Goal: Information Seeking & Learning: Learn about a topic

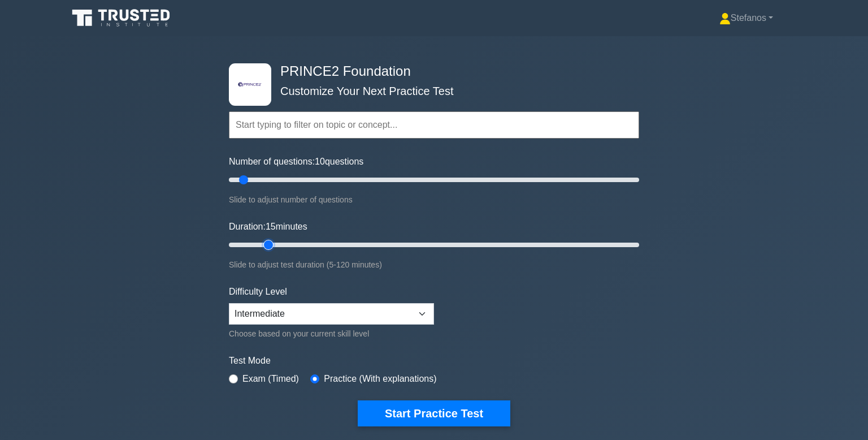
drag, startPoint x: 251, startPoint y: 244, endPoint x: 262, endPoint y: 244, distance: 10.2
type input "15"
click at [262, 244] on input "Duration: 15 minutes" at bounding box center [434, 245] width 410 height 14
click at [370, 309] on select "Beginner Intermediate Expert" at bounding box center [331, 313] width 205 height 21
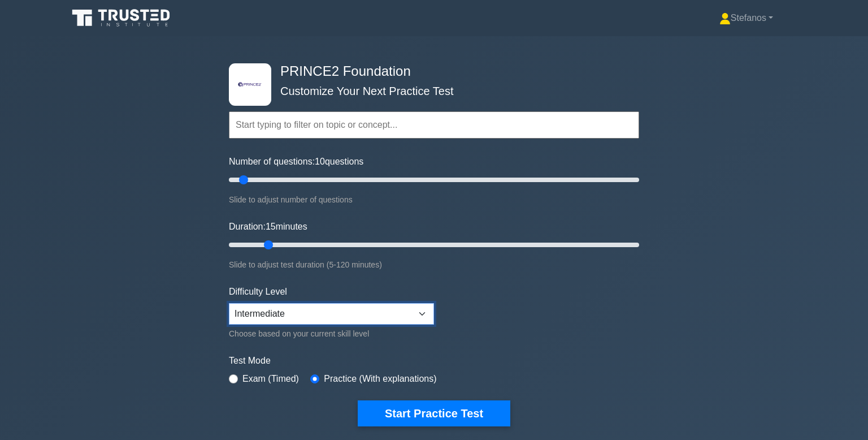
select select "beginner"
click at [229, 303] on select "Beginner Intermediate Expert" at bounding box center [331, 313] width 205 height 21
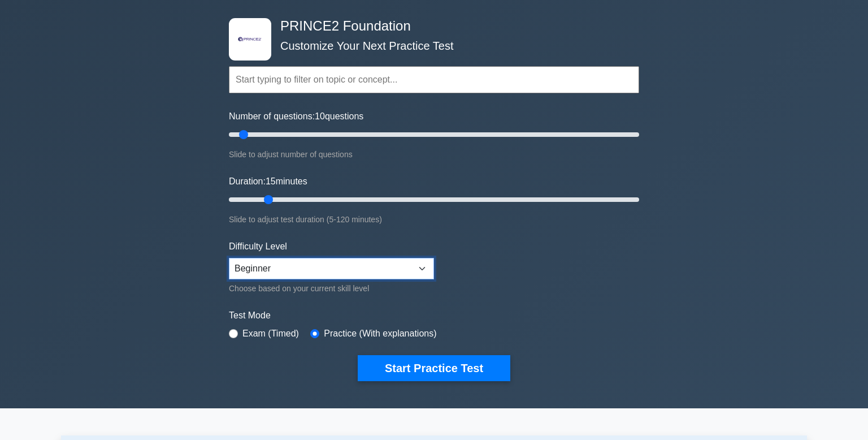
scroll to position [47, 0]
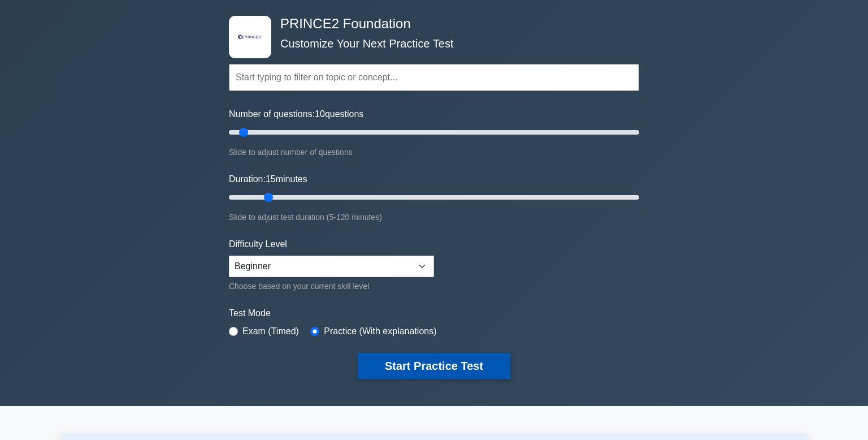
click at [456, 369] on button "Start Practice Test" at bounding box center [434, 366] width 153 height 26
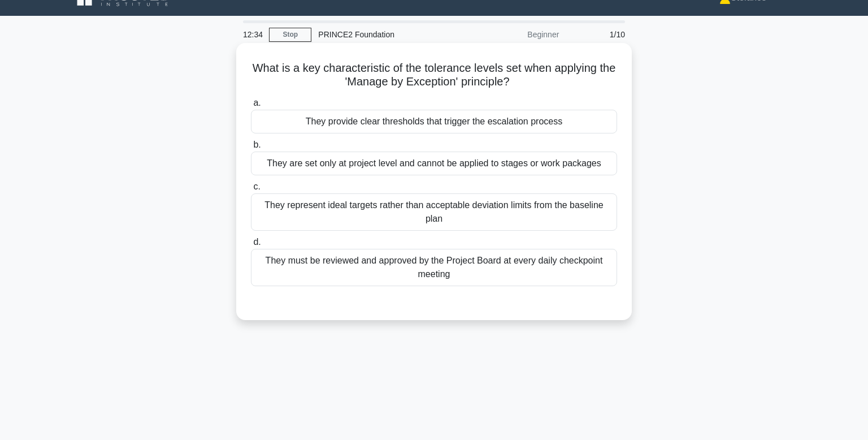
scroll to position [21, 0]
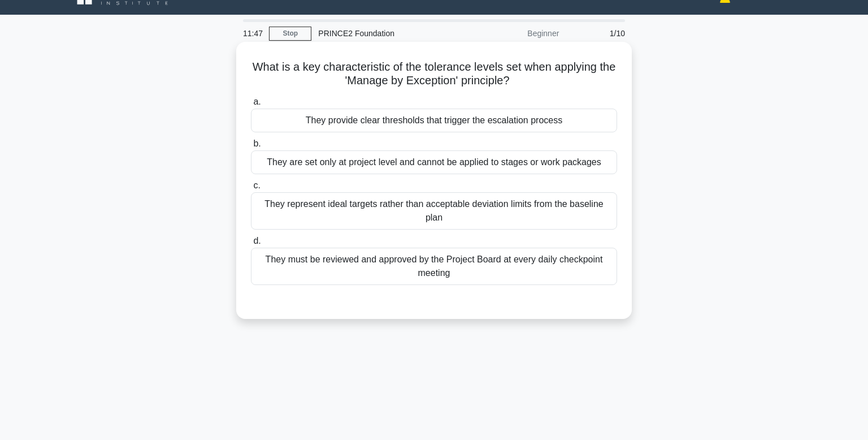
click at [440, 216] on div "They represent ideal targets rather than acceptable deviation limits from the b…" at bounding box center [434, 210] width 366 height 37
click at [251, 189] on input "c. They represent ideal targets rather than acceptable deviation limits from th…" at bounding box center [251, 185] width 0 height 7
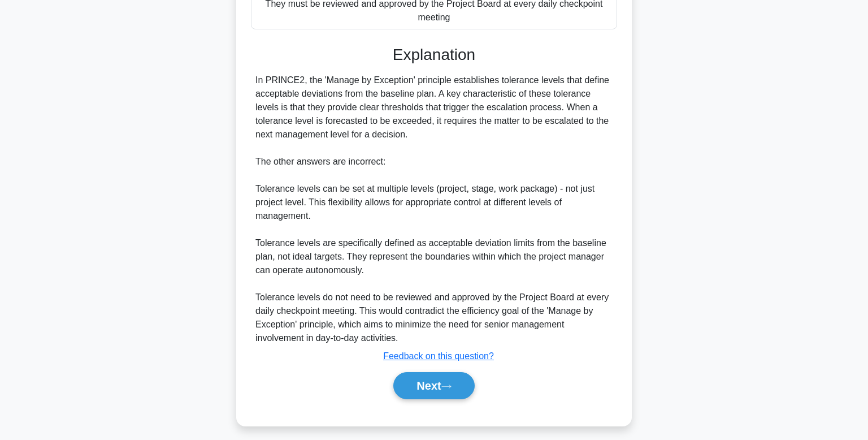
scroll to position [284, 0]
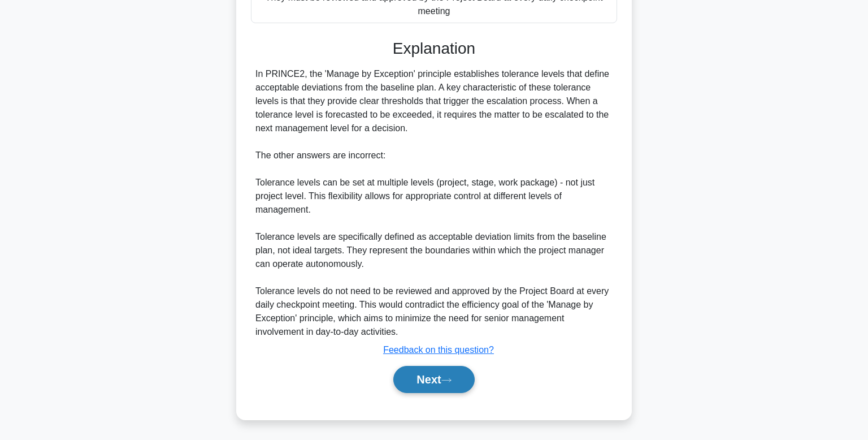
click at [447, 366] on button "Next" at bounding box center [433, 379] width 81 height 27
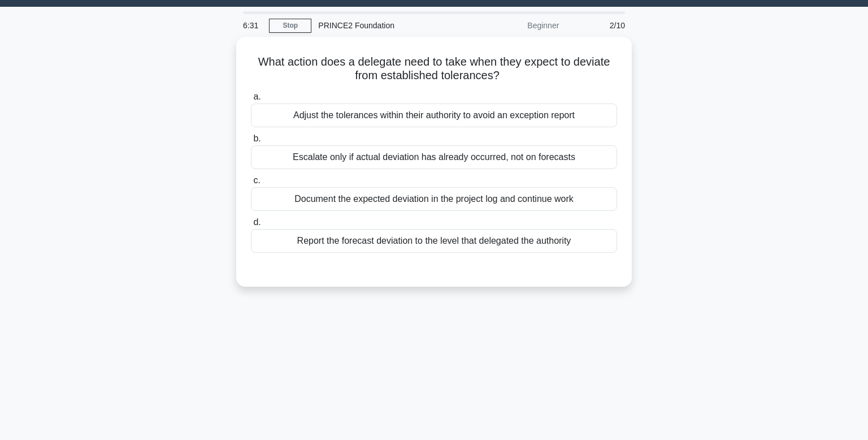
scroll to position [32, 0]
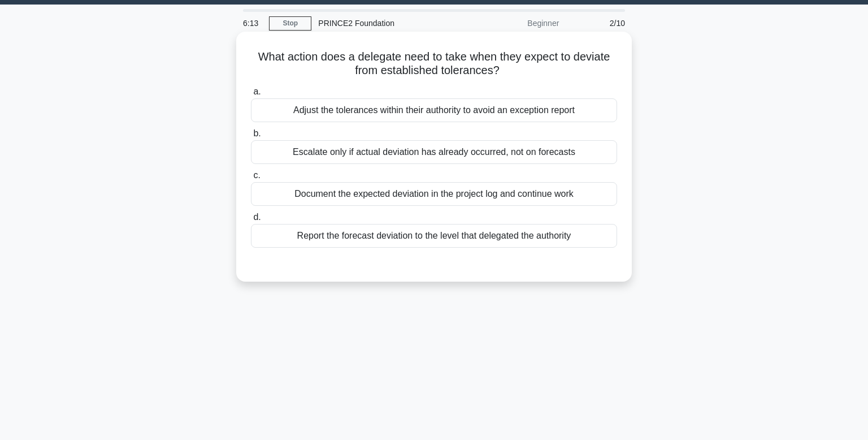
click at [450, 189] on div "Document the expected deviation in the project log and continue work" at bounding box center [434, 194] width 366 height 24
click at [251, 179] on input "c. Document the expected deviation in the project log and continue work" at bounding box center [251, 175] width 0 height 7
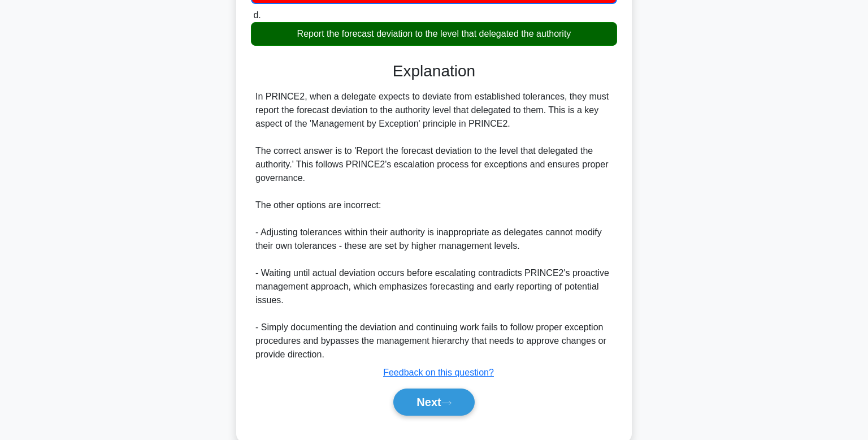
scroll to position [257, 0]
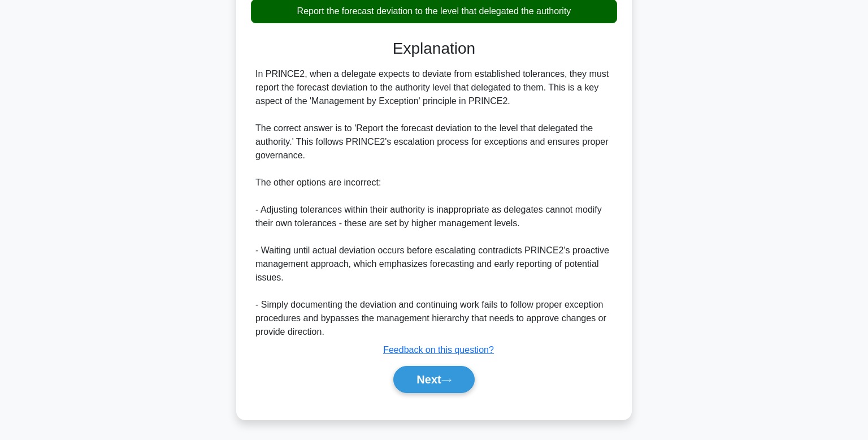
click at [387, 377] on div "Next" at bounding box center [434, 379] width 371 height 27
click at [405, 378] on button "Next" at bounding box center [433, 379] width 81 height 27
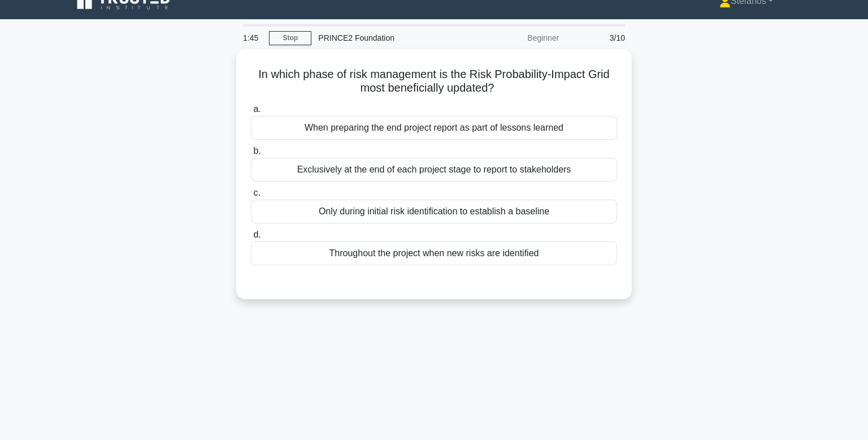
scroll to position [18, 0]
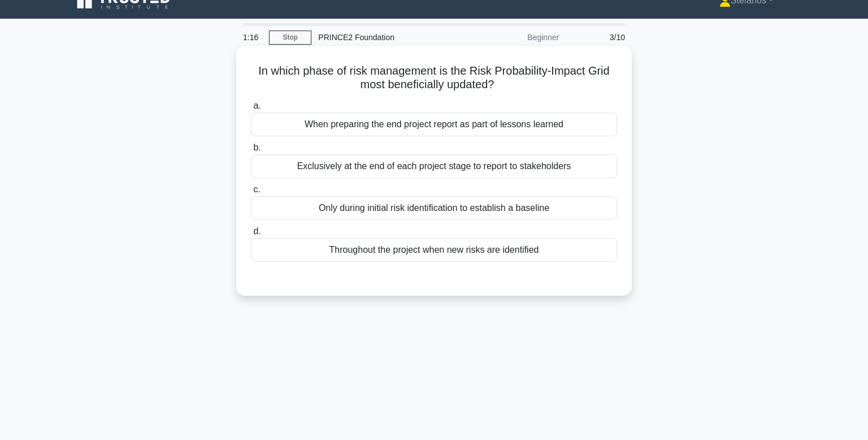
click at [355, 159] on div "Exclusively at the end of each project stage to report to stakeholders" at bounding box center [434, 166] width 366 height 24
click at [251, 151] on input "b. Exclusively at the end of each project stage to report to stakeholders" at bounding box center [251, 147] width 0 height 7
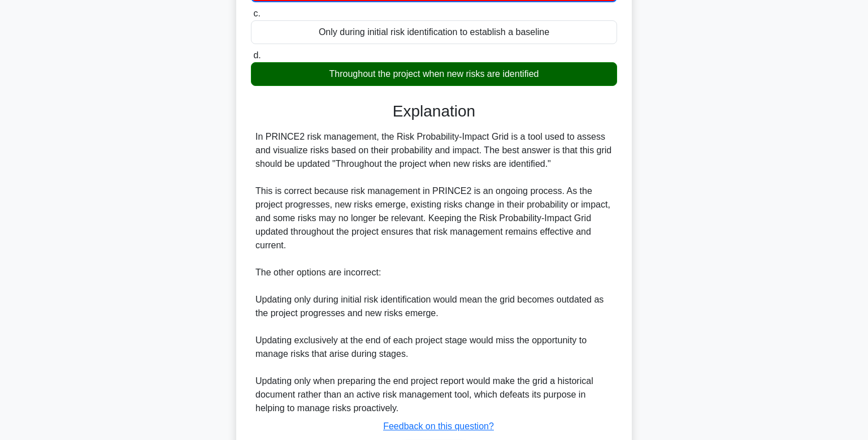
scroll to position [199, 0]
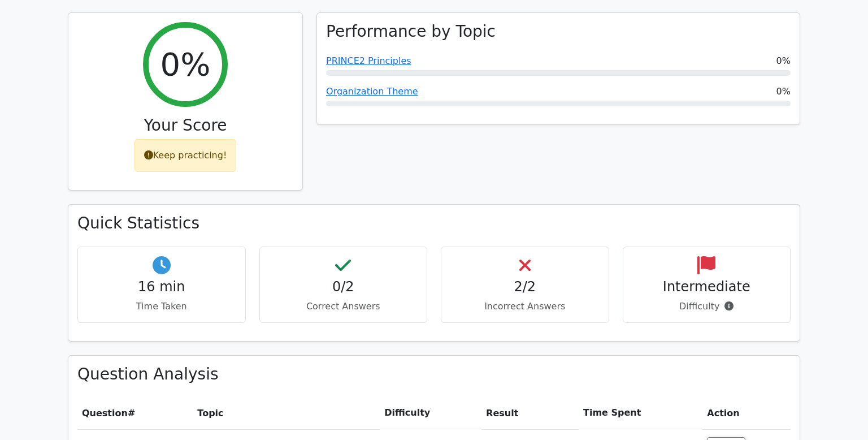
scroll to position [156, 0]
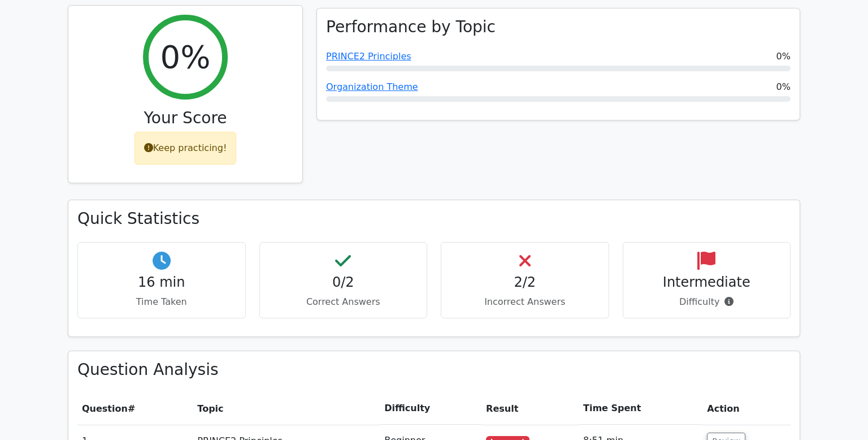
click at [195, 147] on div "Keep practicing!" at bounding box center [185, 148] width 102 height 33
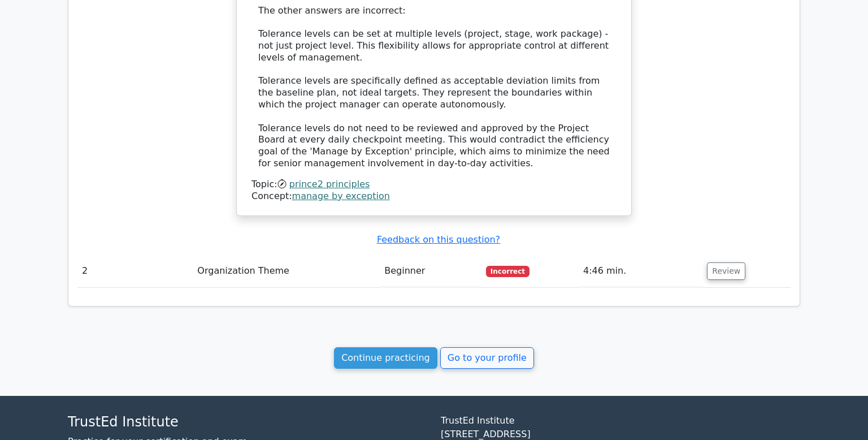
scroll to position [1034, 0]
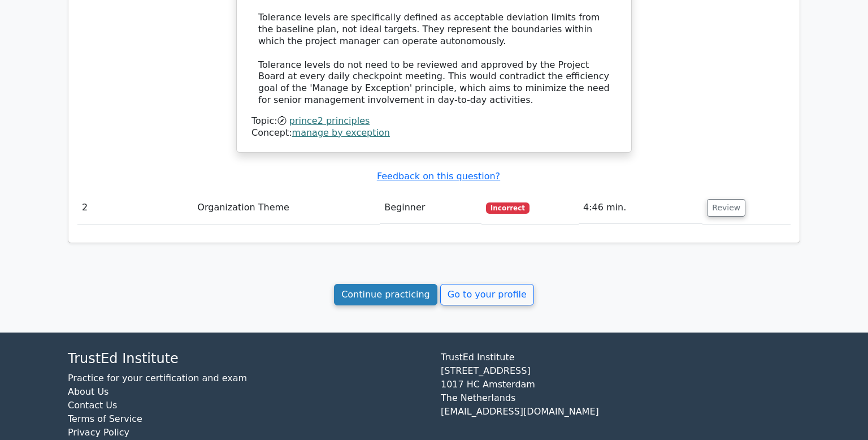
click at [410, 284] on link "Continue practicing" at bounding box center [385, 294] width 103 height 21
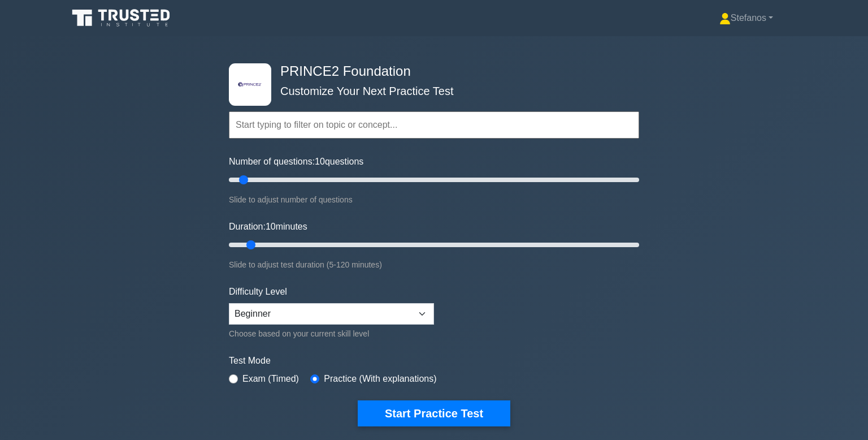
scroll to position [41, 0]
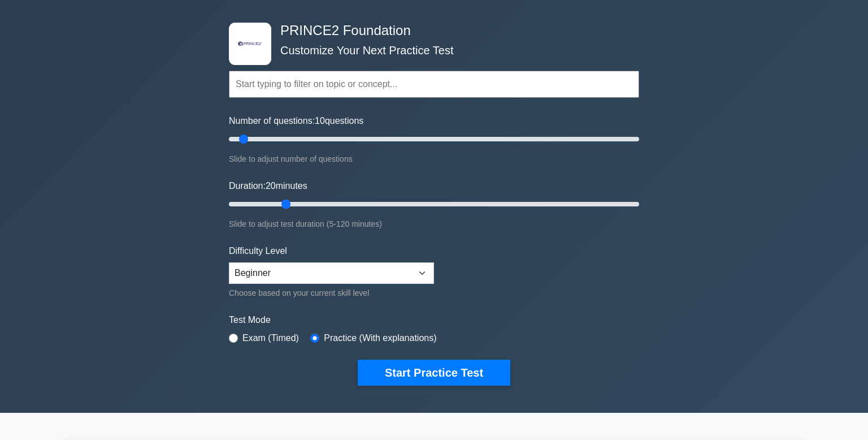
drag, startPoint x: 254, startPoint y: 201, endPoint x: 285, endPoint y: 196, distance: 31.6
type input "20"
click at [285, 197] on input "Duration: 20 minutes" at bounding box center [434, 204] width 410 height 14
click at [440, 379] on button "Start Practice Test" at bounding box center [434, 372] width 153 height 26
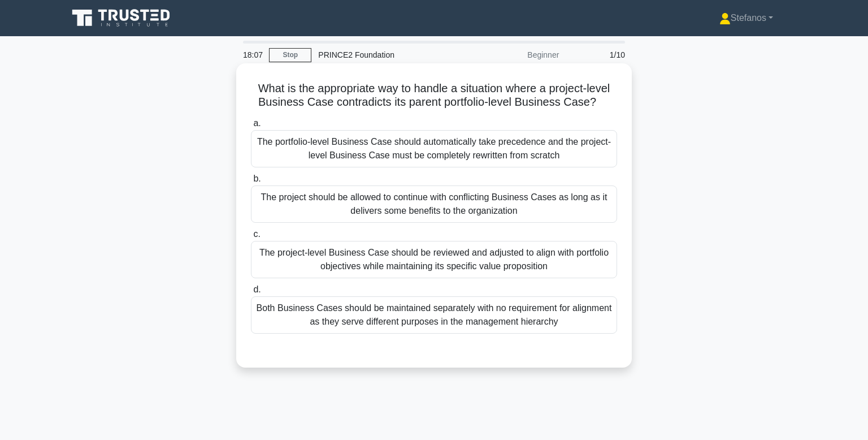
click at [306, 255] on div "The project-level Business Case should be reviewed and adjusted to align with p…" at bounding box center [434, 259] width 366 height 37
click at [251, 238] on input "c. The project-level Business Case should be reviewed and adjusted to align wit…" at bounding box center [251, 234] width 0 height 7
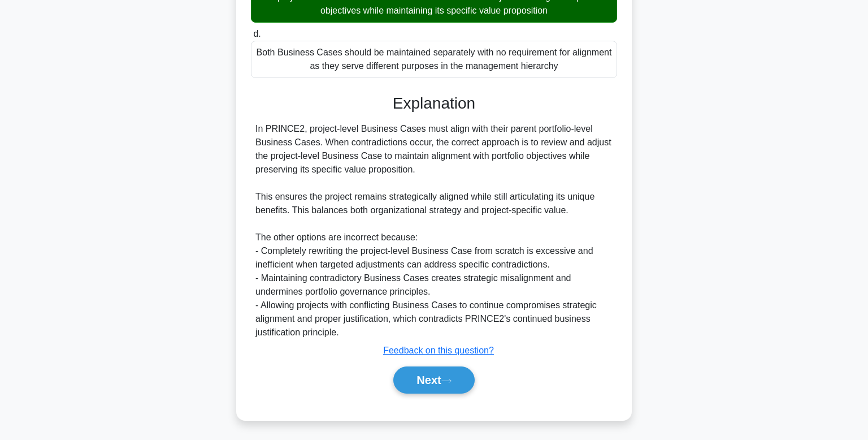
scroll to position [256, 0]
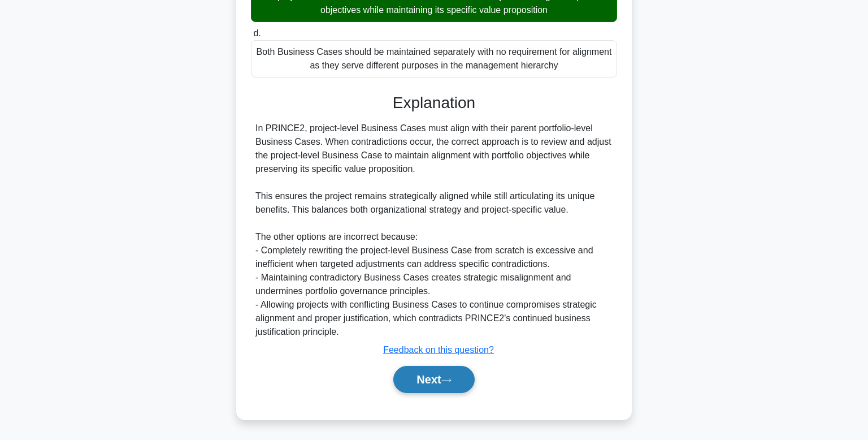
click at [442, 374] on button "Next" at bounding box center [433, 379] width 81 height 27
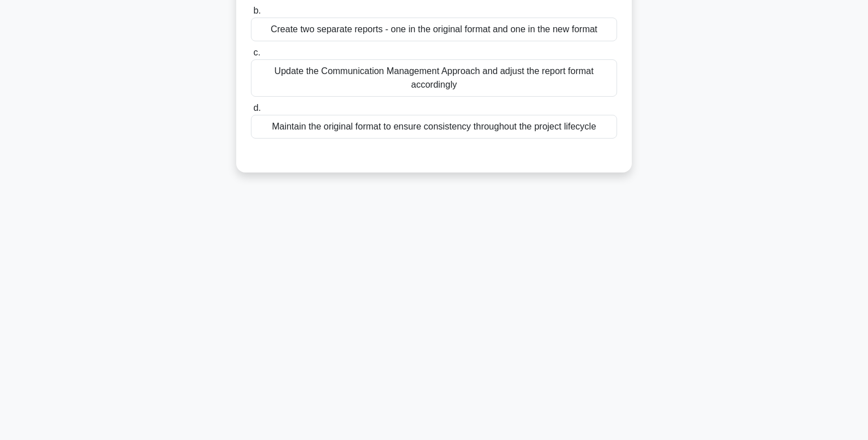
scroll to position [0, 0]
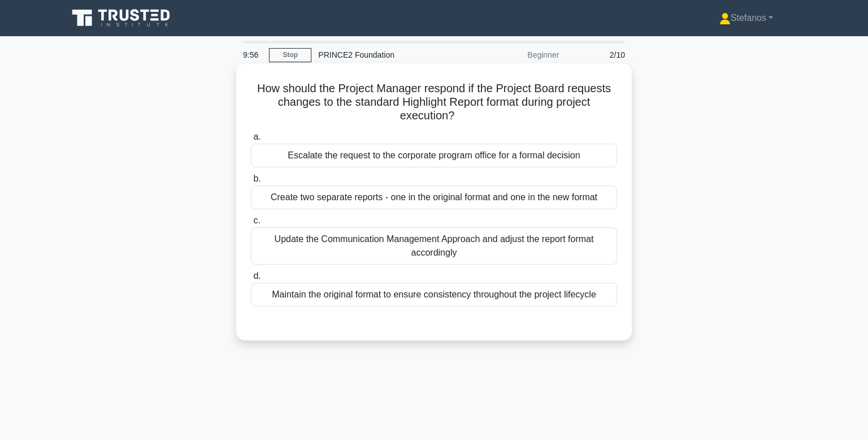
click at [412, 244] on div "Update the Communication Management Approach and adjust the report format accor…" at bounding box center [434, 245] width 366 height 37
click at [251, 224] on input "c. Update the Communication Management Approach and adjust the report format ac…" at bounding box center [251, 220] width 0 height 7
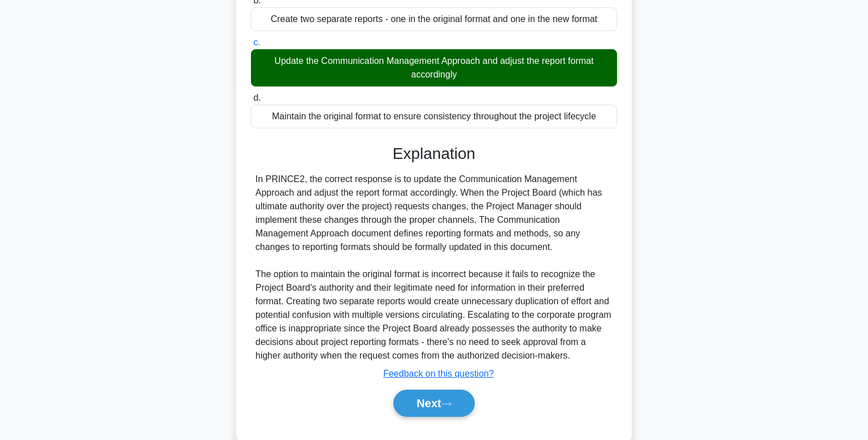
scroll to position [202, 0]
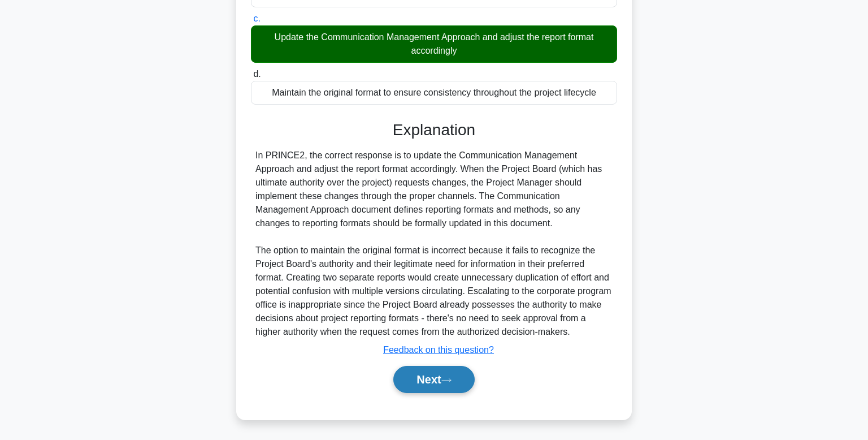
click at [451, 377] on icon at bounding box center [446, 380] width 10 height 6
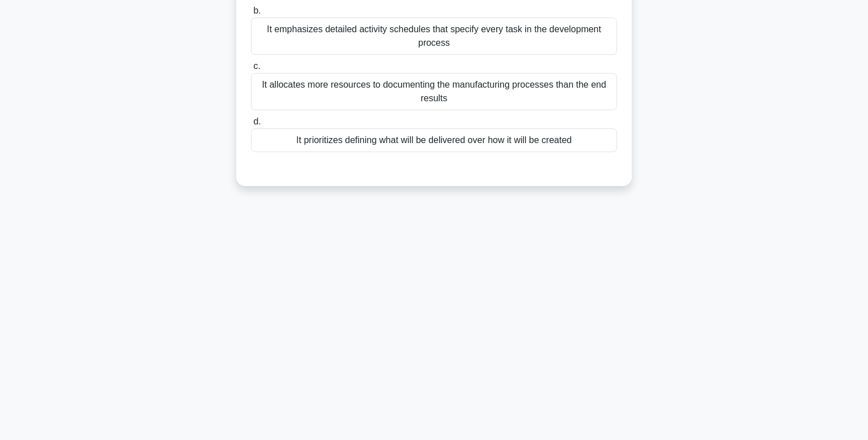
scroll to position [0, 0]
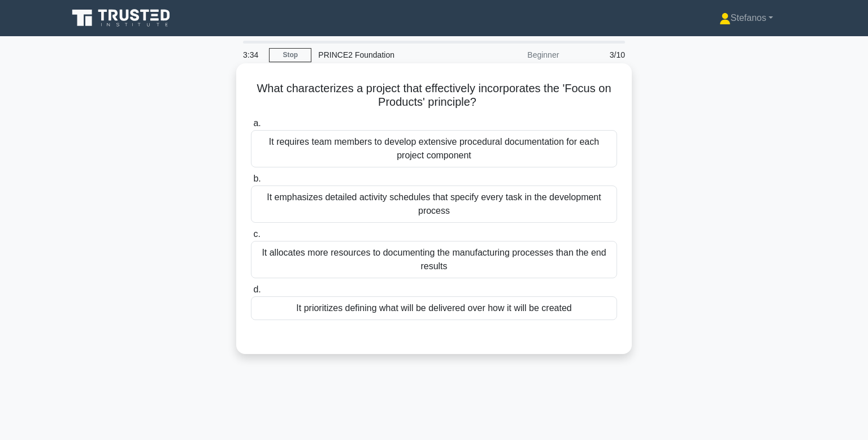
click at [472, 307] on div "It prioritizes defining what will be delivered over how it will be created" at bounding box center [434, 308] width 366 height 24
click at [251, 293] on input "d. It prioritizes defining what will be delivered over how it will be created" at bounding box center [251, 289] width 0 height 7
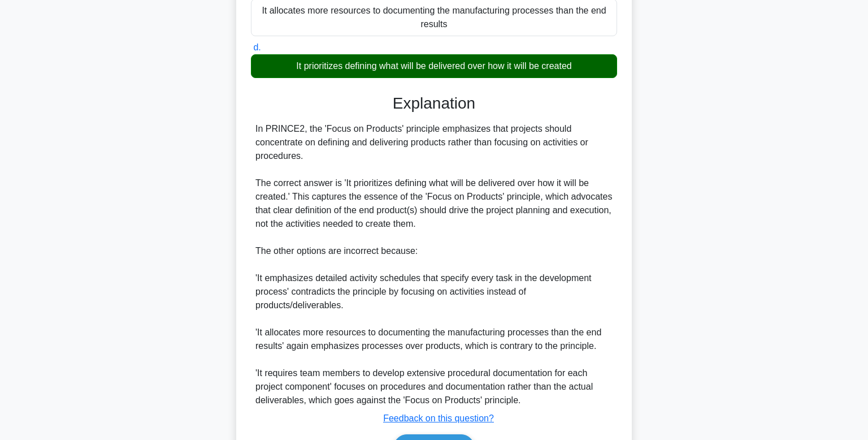
scroll to position [292, 0]
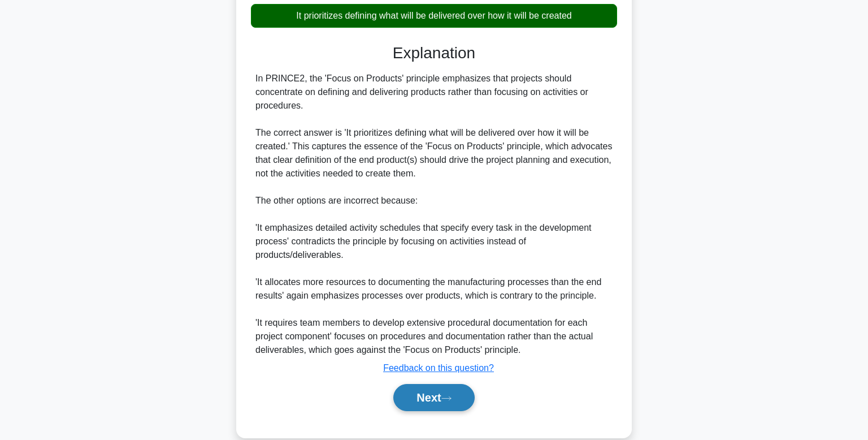
click at [450, 400] on button "Next" at bounding box center [433, 397] width 81 height 27
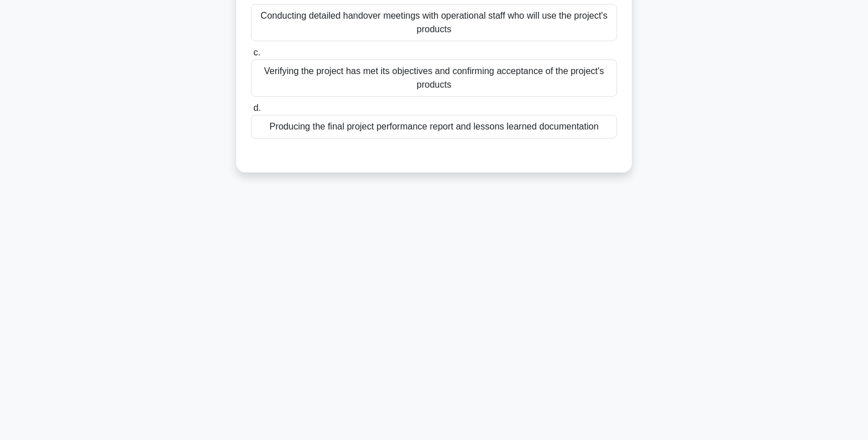
scroll to position [0, 0]
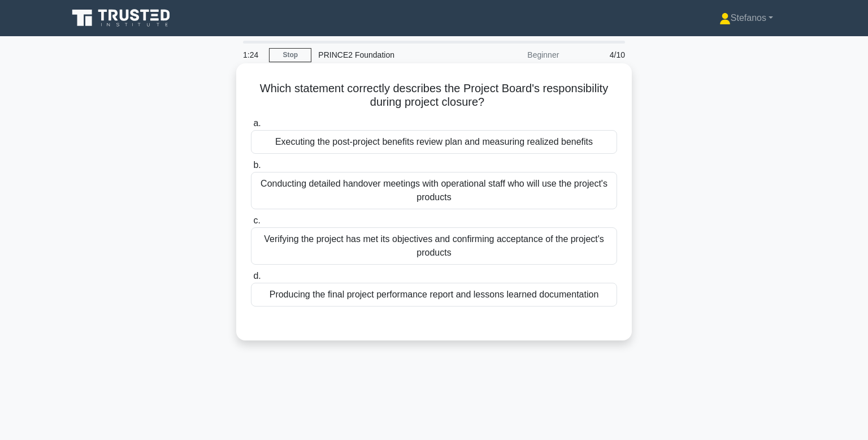
click at [488, 247] on div "Verifying the project has met its objectives and confirming acceptance of the p…" at bounding box center [434, 245] width 366 height 37
click at [251, 224] on input "c. Verifying the project has met its objectives and confirming acceptance of th…" at bounding box center [251, 220] width 0 height 7
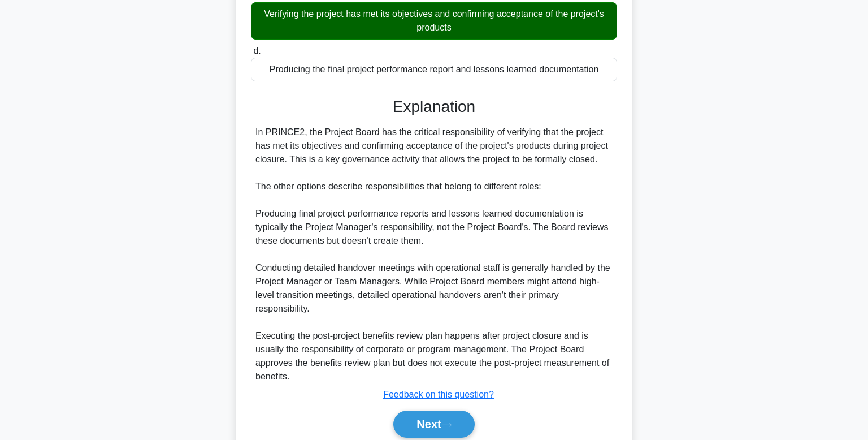
scroll to position [226, 0]
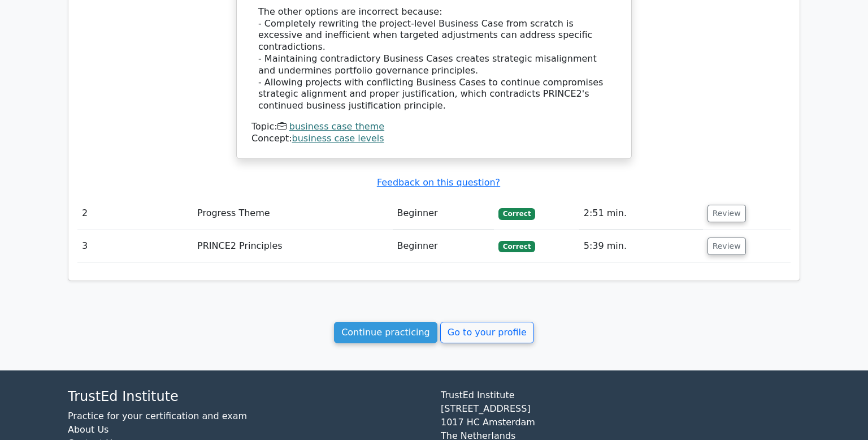
scroll to position [1032, 0]
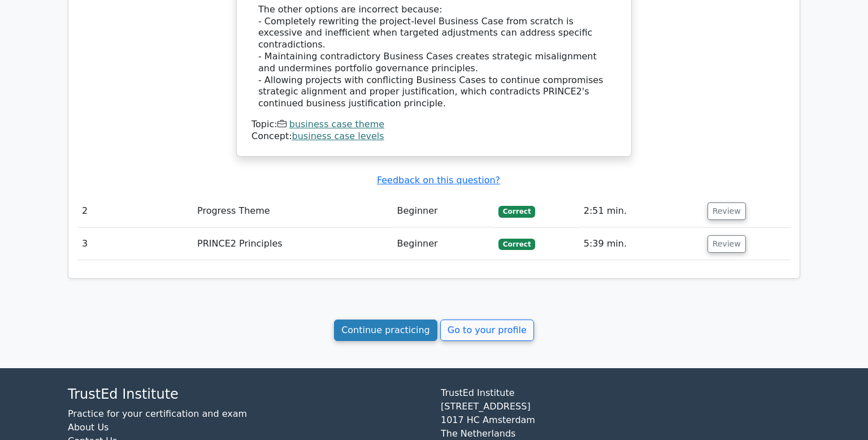
click at [415, 319] on link "Continue practicing" at bounding box center [385, 329] width 103 height 21
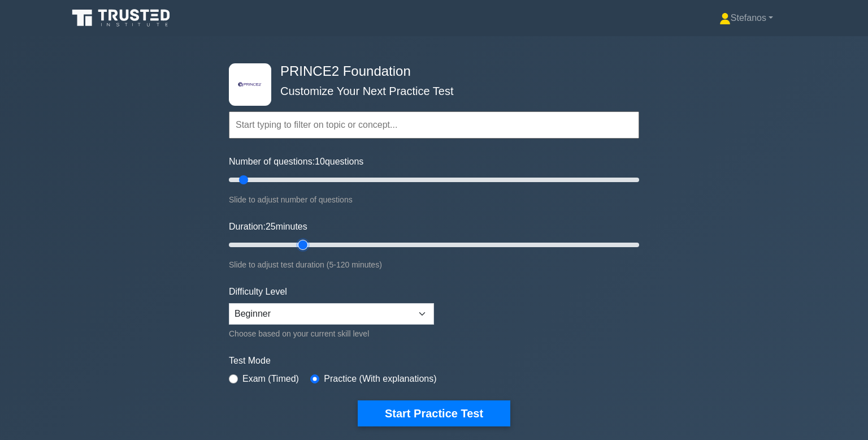
type input "25"
click at [296, 241] on input "Duration: 25 minutes" at bounding box center [434, 245] width 410 height 14
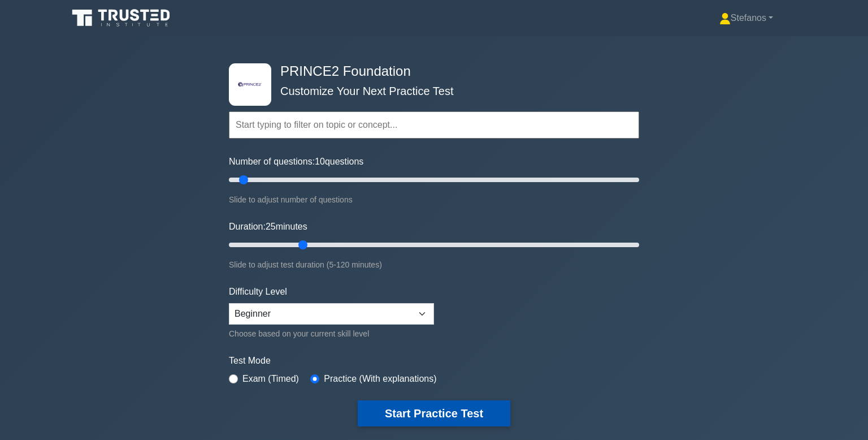
click at [424, 418] on button "Start Practice Test" at bounding box center [434, 413] width 153 height 26
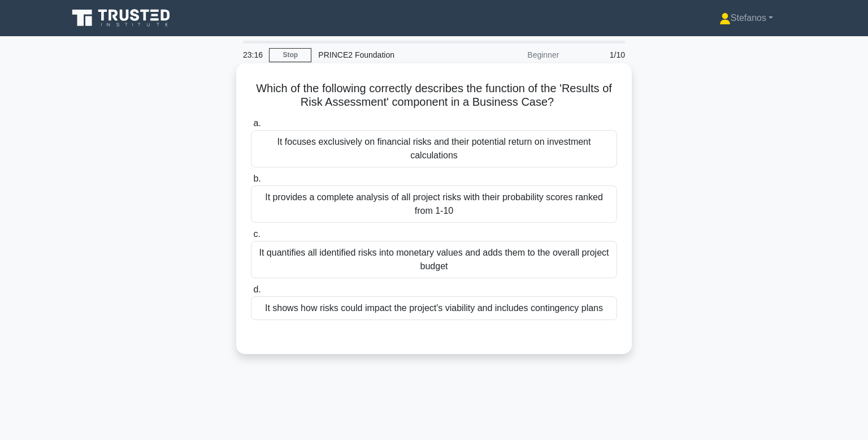
click at [303, 211] on div "It provides a complete analysis of all project risks with their probability sco…" at bounding box center [434, 203] width 366 height 37
click at [251, 183] on input "b. It provides a complete analysis of all project risks with their probability …" at bounding box center [251, 178] width 0 height 7
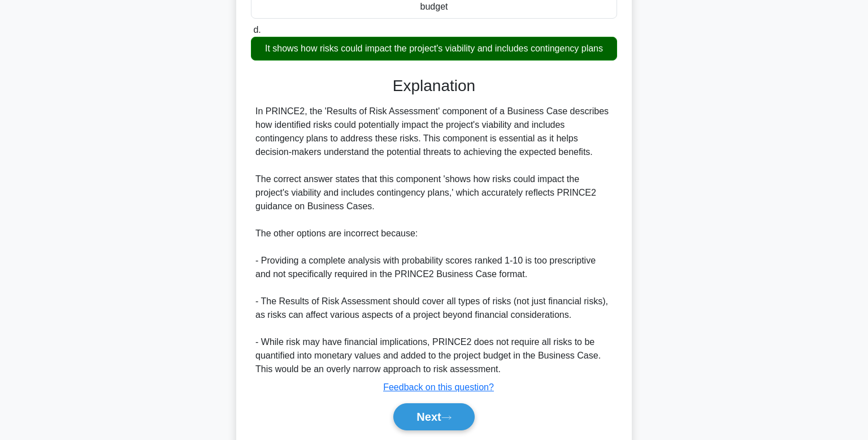
scroll to position [298, 0]
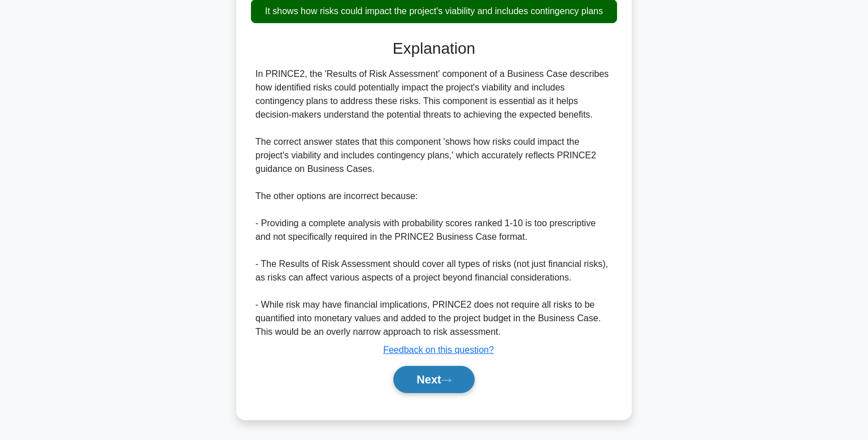
click at [444, 385] on button "Next" at bounding box center [433, 379] width 81 height 27
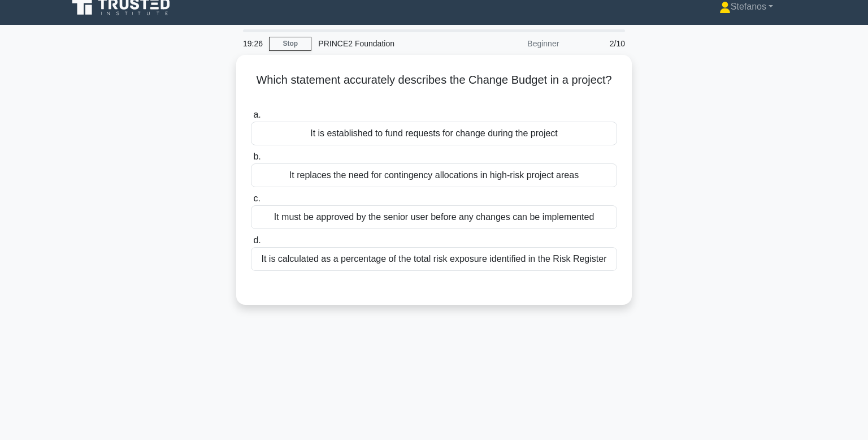
scroll to position [0, 0]
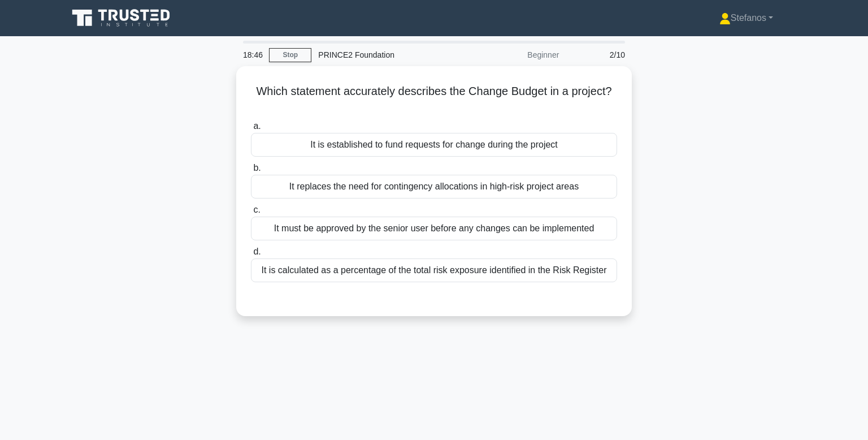
click at [439, 390] on div "18:46 Stop PRINCE2 Foundation Beginner 2/10 Which statement accurately describe…" at bounding box center [434, 323] width 746 height 565
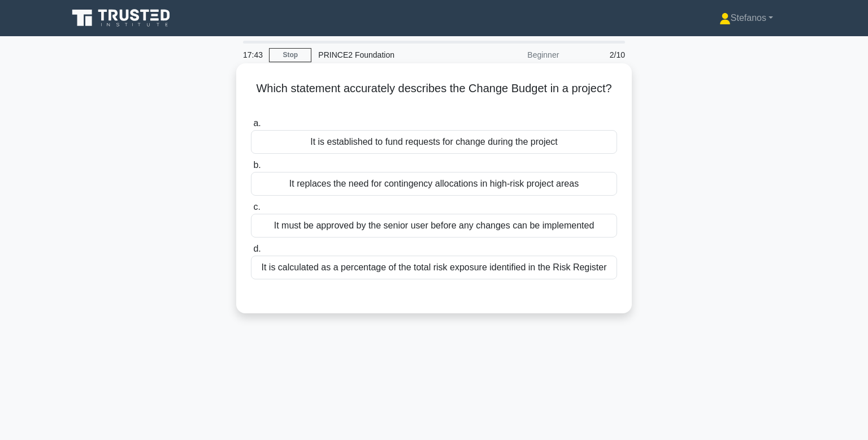
click at [374, 263] on div "It is calculated as a percentage of the total risk exposure identified in the R…" at bounding box center [434, 267] width 366 height 24
click at [251, 253] on input "d. It is calculated as a percentage of the total risk exposure identified in th…" at bounding box center [251, 248] width 0 height 7
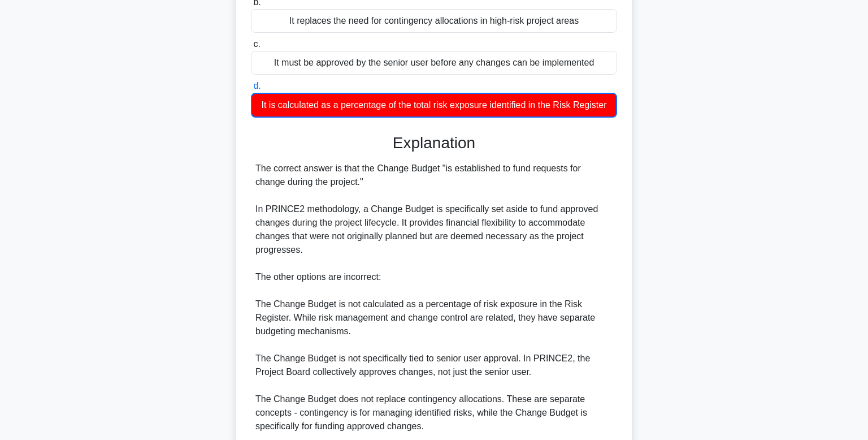
scroll to position [163, 0]
drag, startPoint x: 379, startPoint y: 175, endPoint x: 253, endPoint y: 166, distance: 125.8
click at [253, 166] on div "The correct answer is that the Change Budget "is established to fund requests f…" at bounding box center [434, 296] width 366 height 271
copy div "The correct answer is that the Change Budget "is established to fund requests f…"
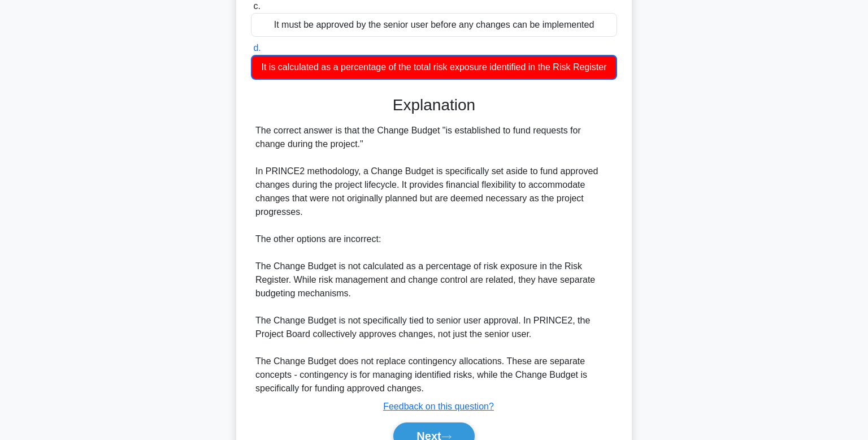
scroll to position [205, 0]
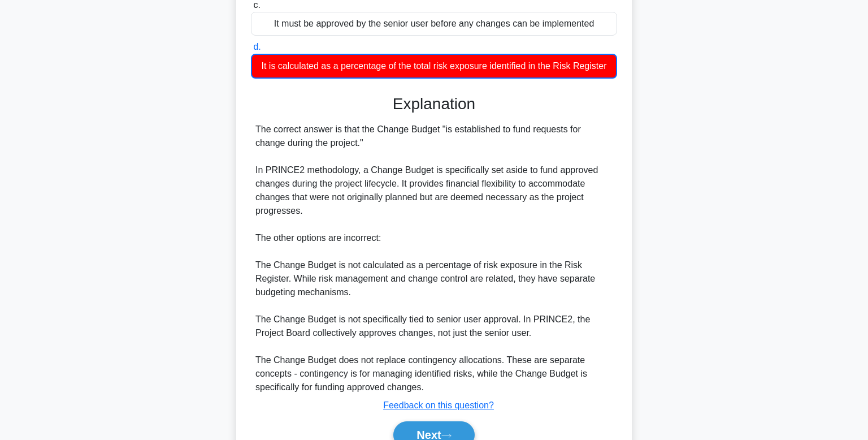
click at [58, 196] on main "16:56 Stop PRINCE2 Foundation Beginner 2/10 Which statement accurately describe…" at bounding box center [434, 162] width 868 height 661
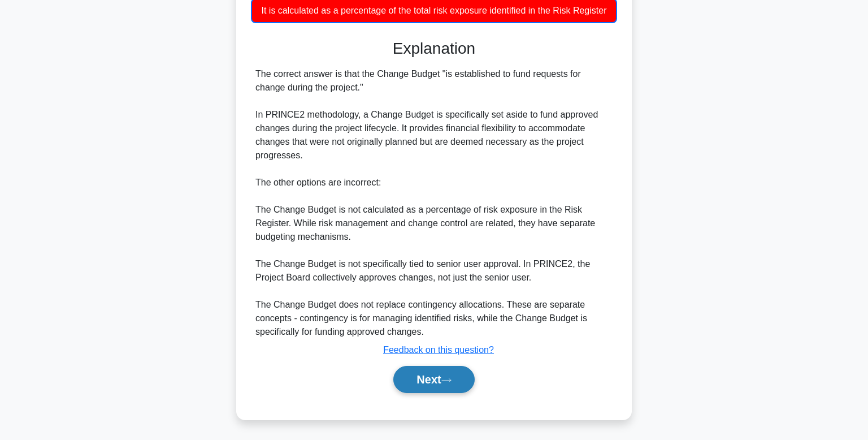
click at [449, 381] on button "Next" at bounding box center [433, 379] width 81 height 27
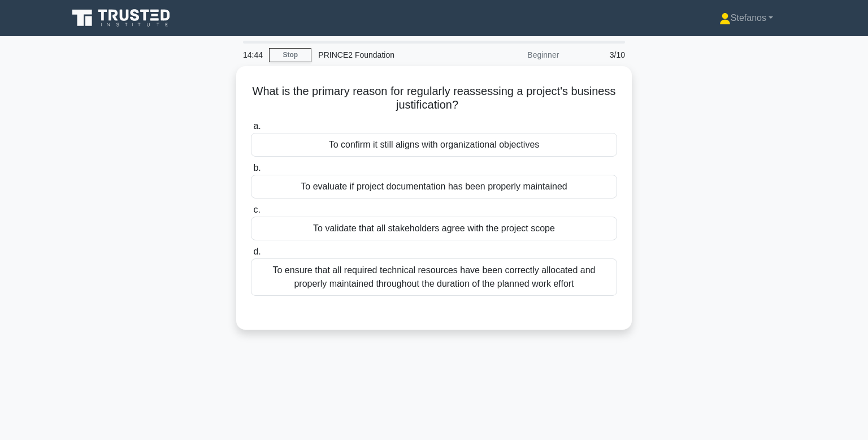
scroll to position [1, 0]
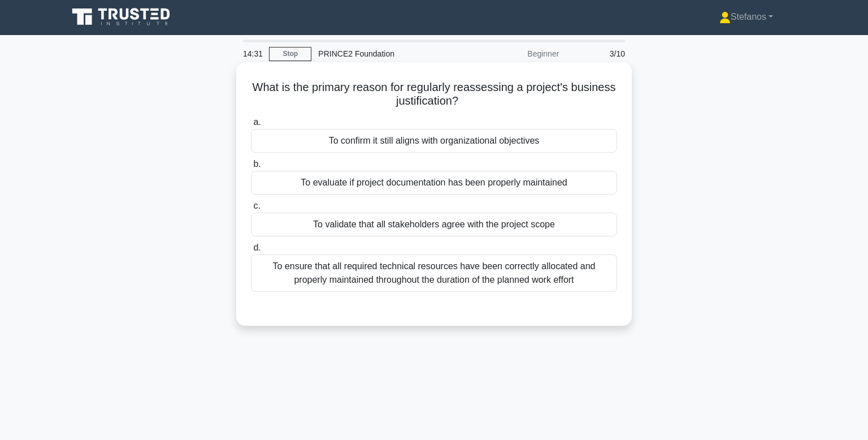
click at [358, 140] on div "To confirm it still aligns with organizational objectives" at bounding box center [434, 141] width 366 height 24
click at [251, 126] on input "a. To confirm it still aligns with organizational objectives" at bounding box center [251, 122] width 0 height 7
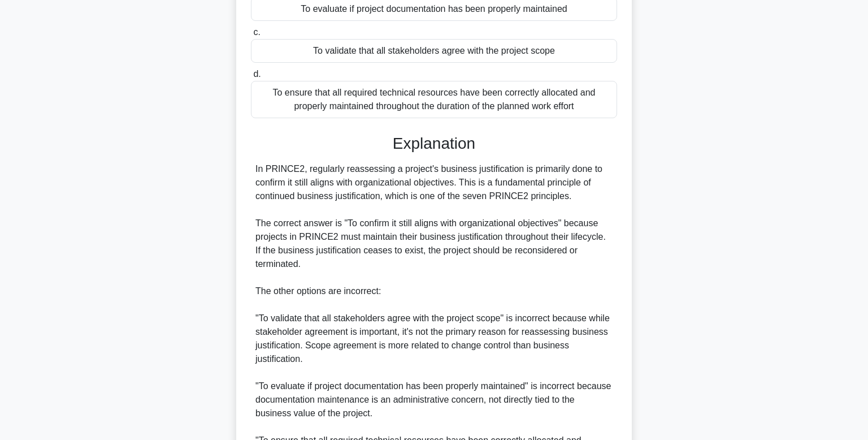
scroll to position [177, 0]
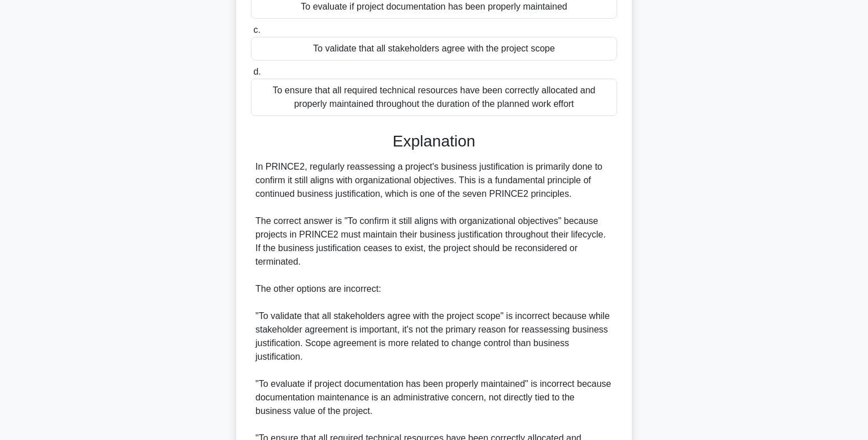
click at [358, 140] on h3 "Explanation" at bounding box center [434, 141] width 353 height 19
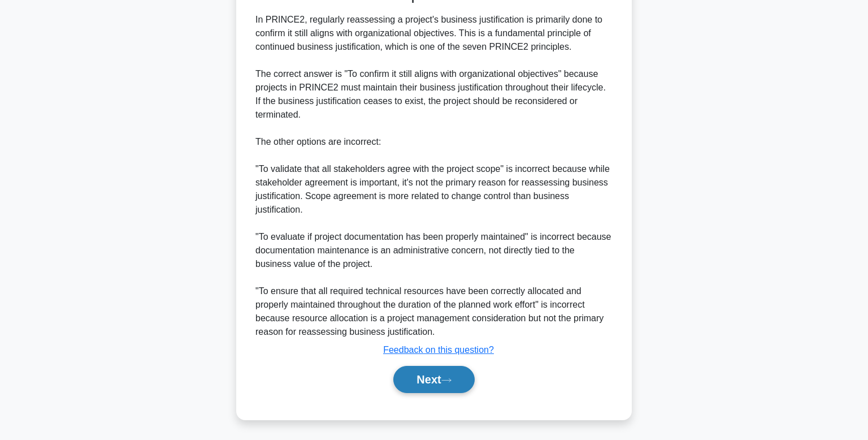
click at [429, 377] on button "Next" at bounding box center [433, 379] width 81 height 27
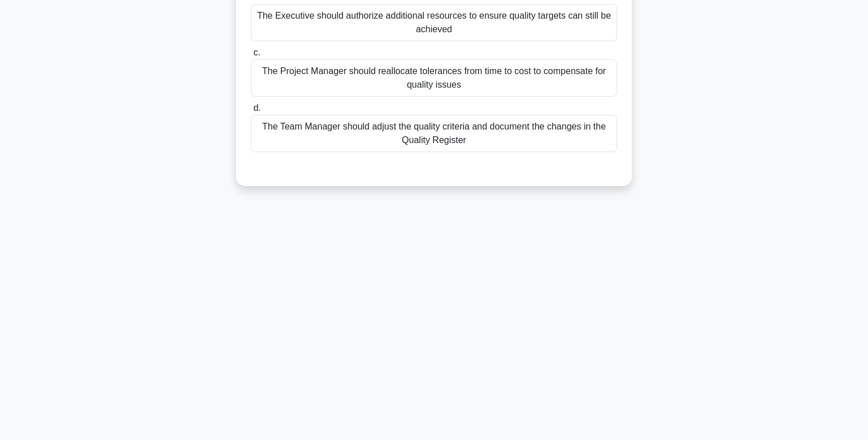
scroll to position [0, 0]
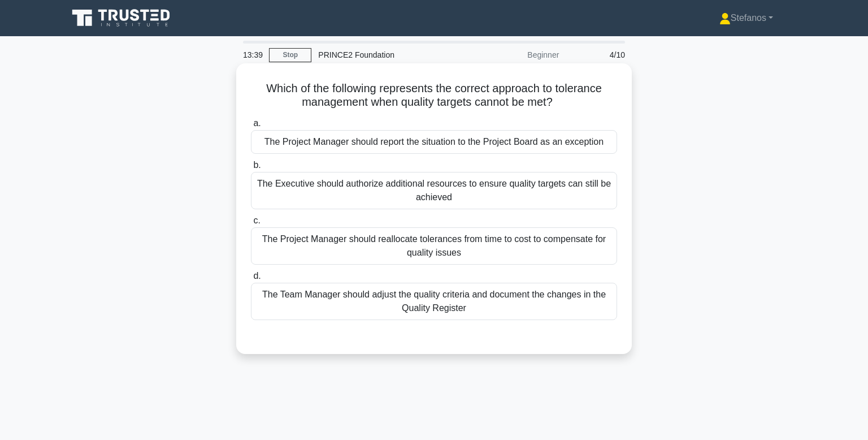
click at [374, 254] on div "The Project Manager should reallocate tolerances from time to cost to compensat…" at bounding box center [434, 245] width 366 height 37
click at [251, 224] on input "c. The Project Manager should reallocate tolerances from time to cost to compen…" at bounding box center [251, 220] width 0 height 7
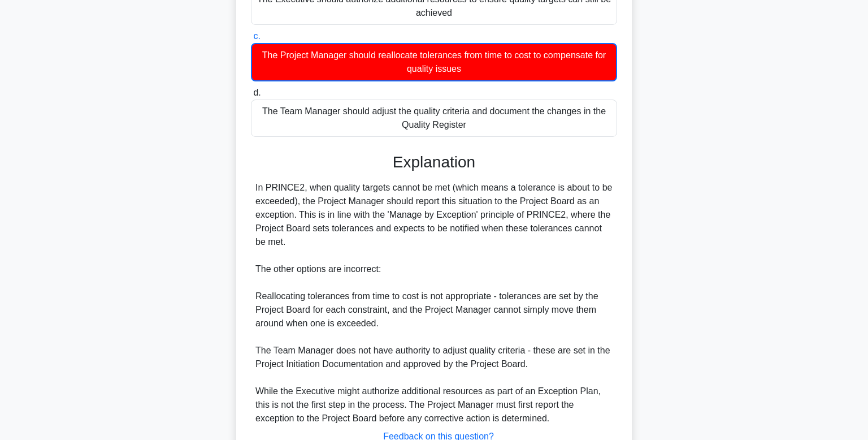
scroll to position [271, 0]
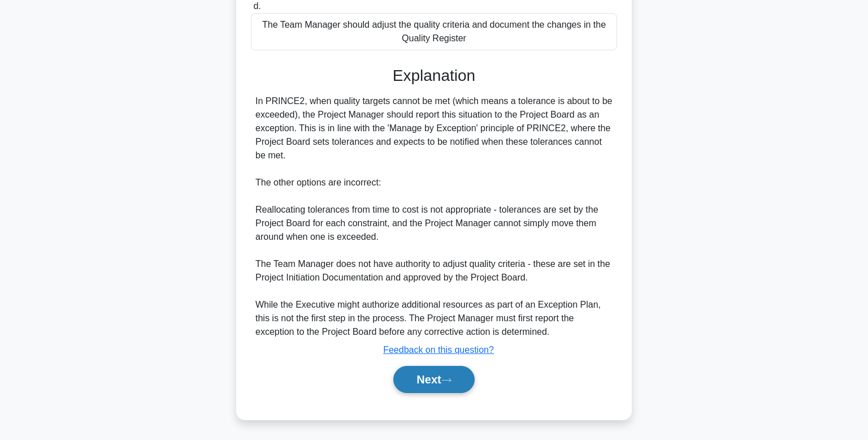
click at [448, 385] on button "Next" at bounding box center [433, 379] width 81 height 27
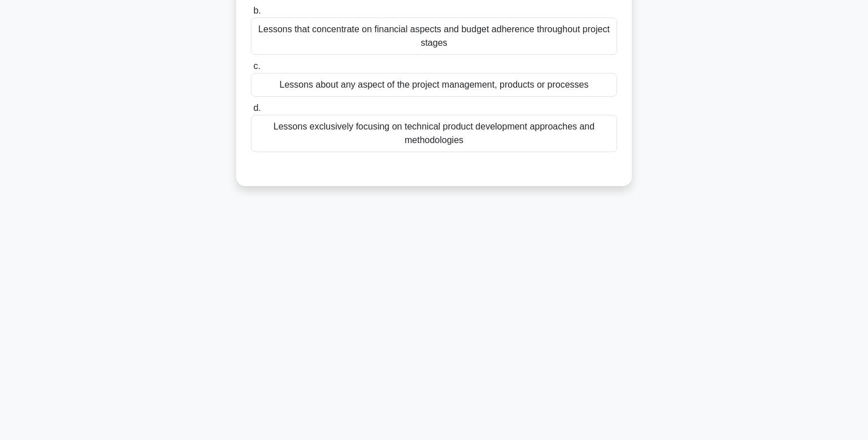
scroll to position [0, 0]
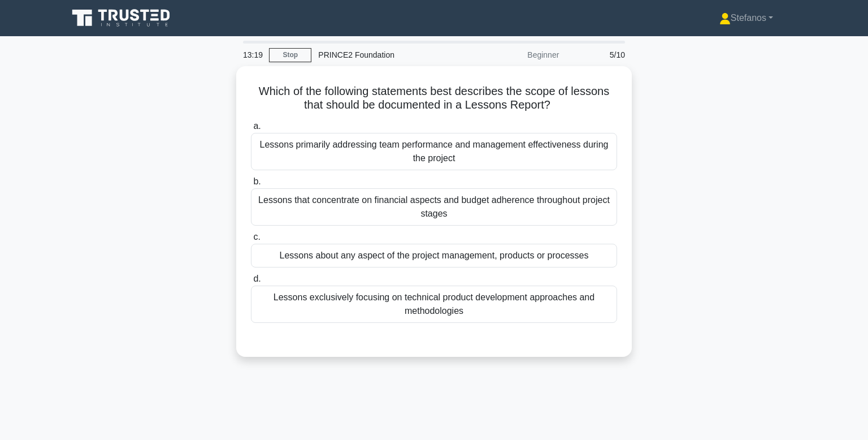
click at [448, 385] on div "13:19 Stop PRINCE2 Foundation Beginner 5/10 Which of the following statements b…" at bounding box center [434, 323] width 746 height 565
click at [459, 364] on div "Which of the following statements best describes the scope of lessons that shou…" at bounding box center [434, 218] width 746 height 304
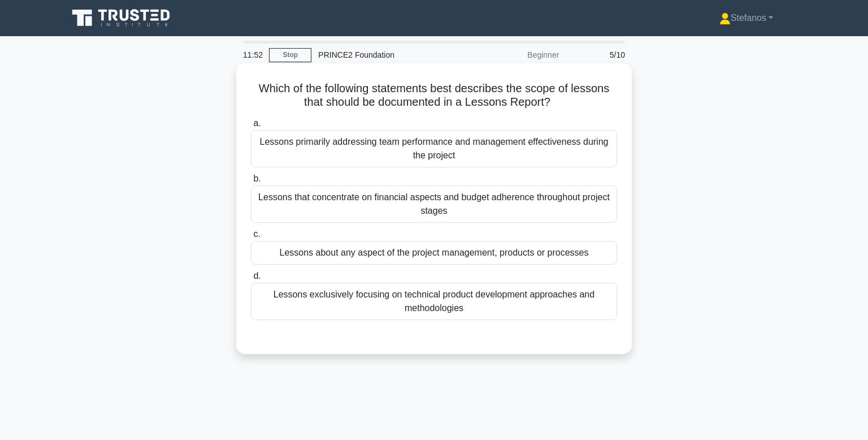
click at [438, 310] on div "Lessons exclusively focusing on technical product development approaches and me…" at bounding box center [434, 301] width 366 height 37
click at [251, 280] on input "d. Lessons exclusively focusing on technical product development approaches and…" at bounding box center [251, 275] width 0 height 7
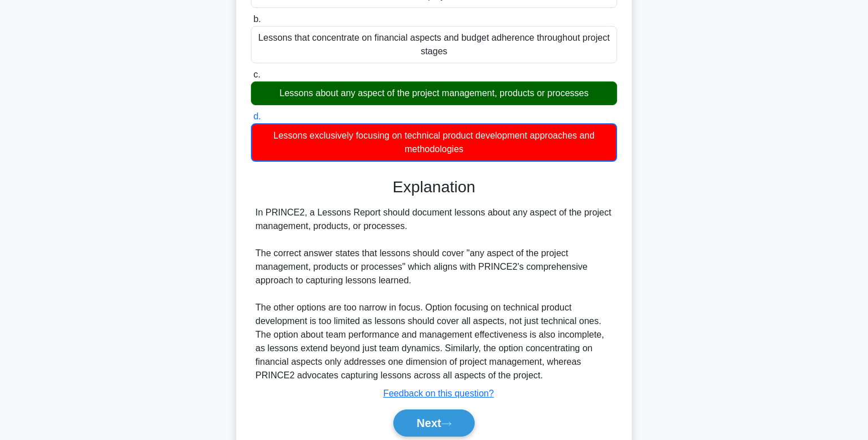
scroll to position [203, 0]
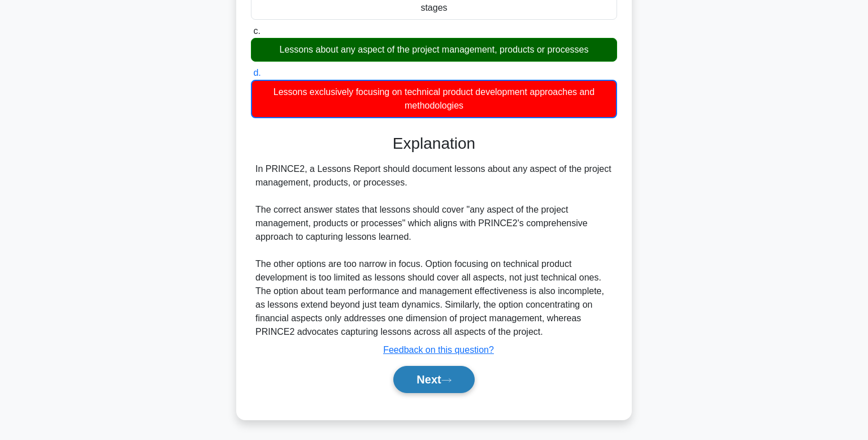
click at [425, 374] on button "Next" at bounding box center [433, 379] width 81 height 27
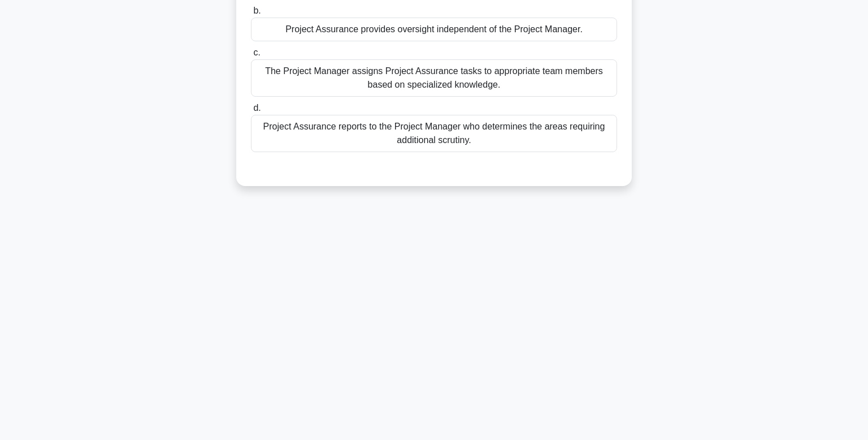
scroll to position [0, 0]
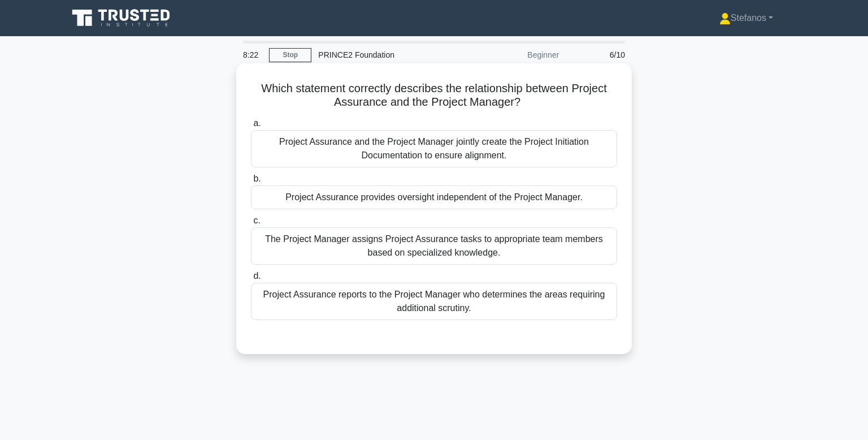
click at [333, 293] on div "Project Assurance reports to the Project Manager who determines the areas requi…" at bounding box center [434, 301] width 366 height 37
click at [251, 280] on input "d. Project Assurance reports to the Project Manager who determines the areas re…" at bounding box center [251, 275] width 0 height 7
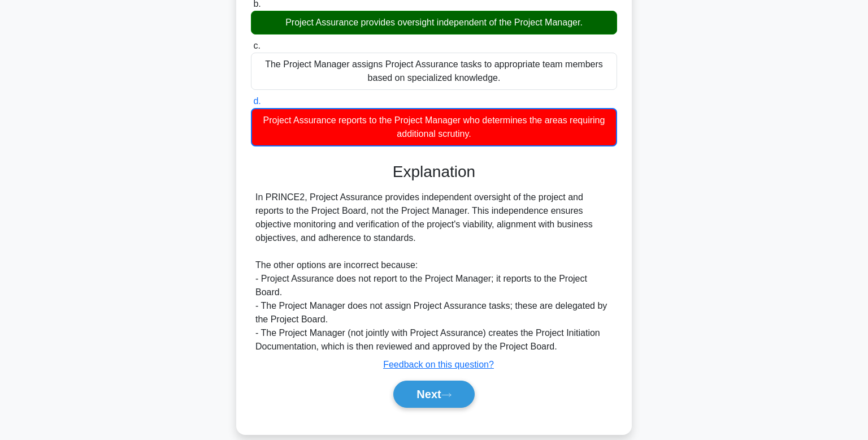
scroll to position [189, 0]
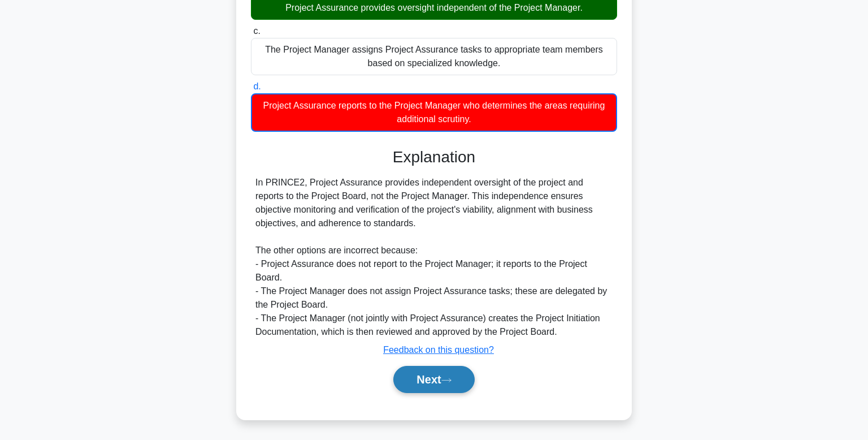
click at [437, 379] on button "Next" at bounding box center [433, 379] width 81 height 27
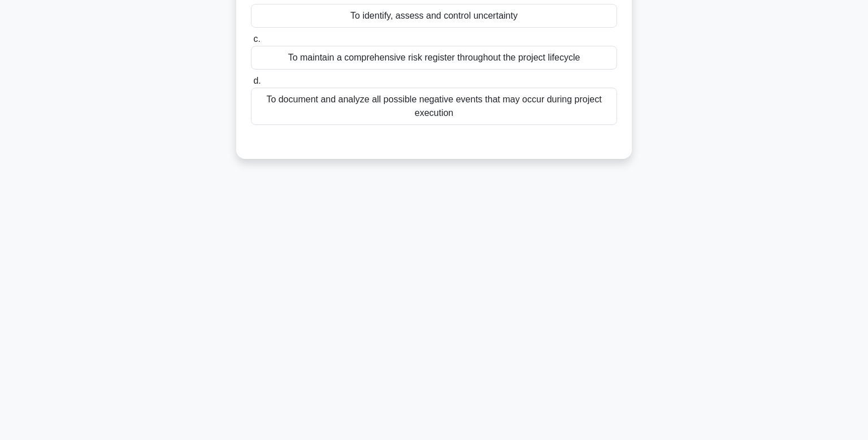
scroll to position [0, 0]
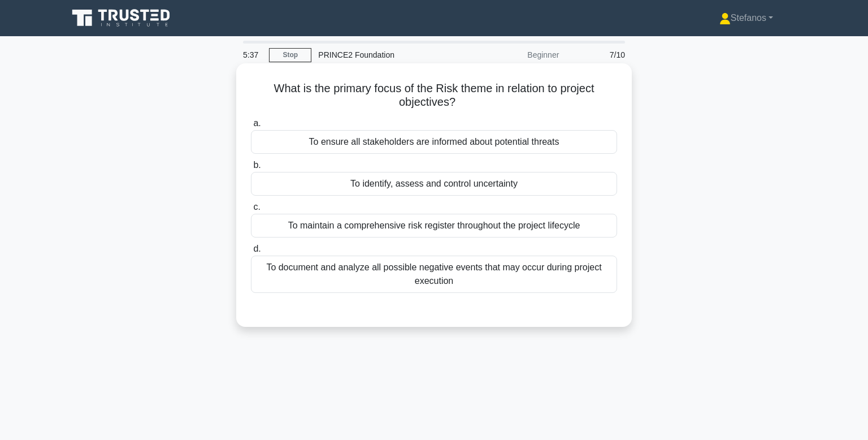
click at [477, 286] on div "To document and analyze all possible negative events that may occur during proj…" at bounding box center [434, 273] width 366 height 37
click at [251, 253] on input "d. To document and analyze all possible negative events that may occur during p…" at bounding box center [251, 248] width 0 height 7
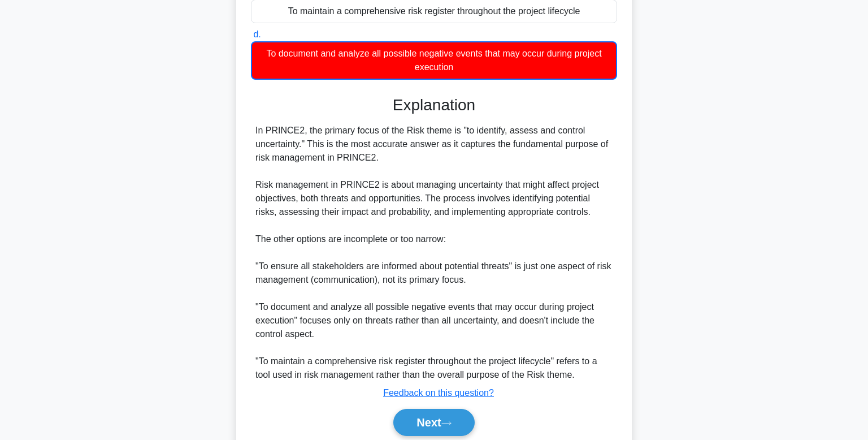
scroll to position [218, 0]
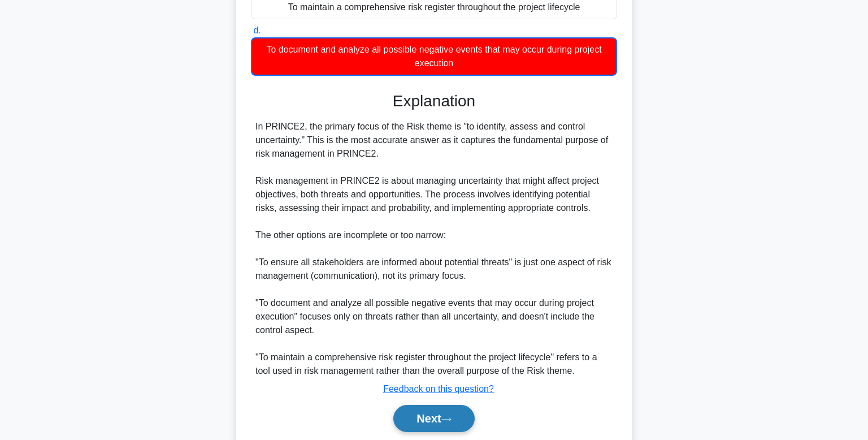
click at [454, 420] on button "Next" at bounding box center [433, 418] width 81 height 27
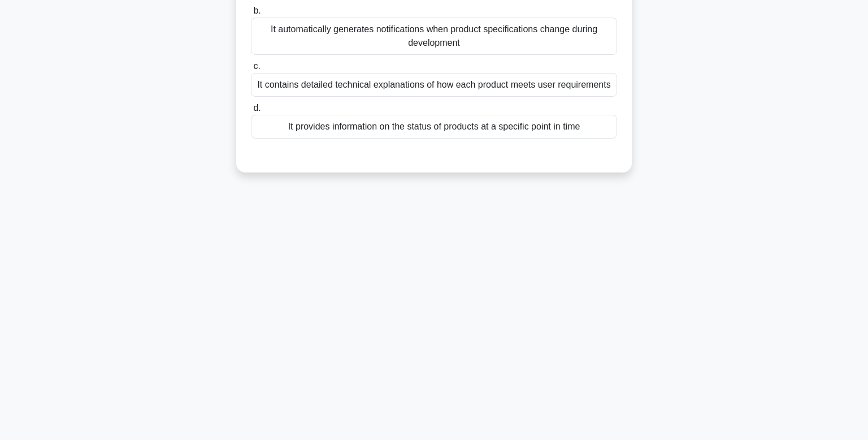
scroll to position [0, 0]
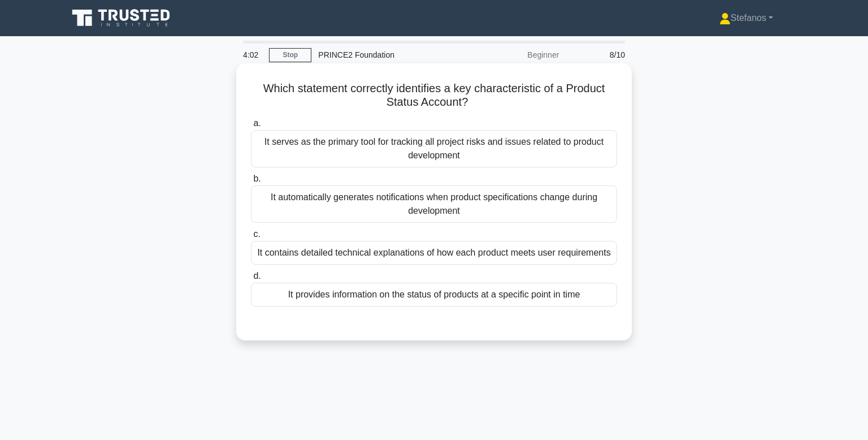
click at [500, 158] on div "It serves as the primary tool for tracking all project risks and issues related…" at bounding box center [434, 148] width 366 height 37
click at [251, 127] on input "a. It serves as the primary tool for tracking all project risks and issues rela…" at bounding box center [251, 123] width 0 height 7
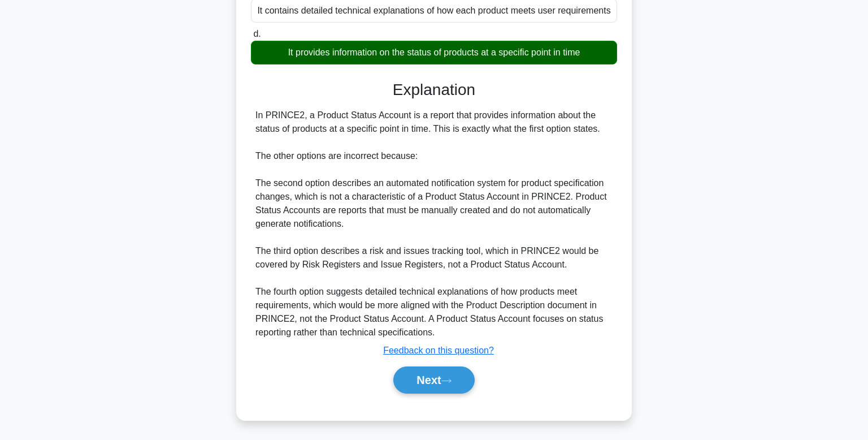
scroll to position [244, 0]
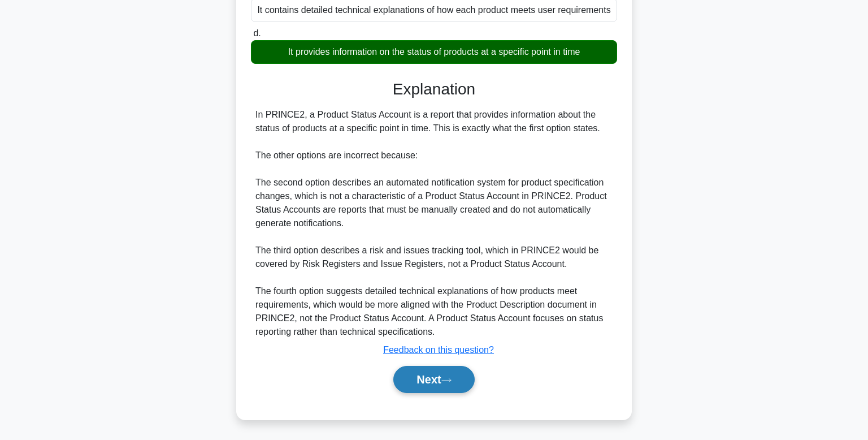
click at [450, 378] on icon at bounding box center [446, 380] width 10 height 6
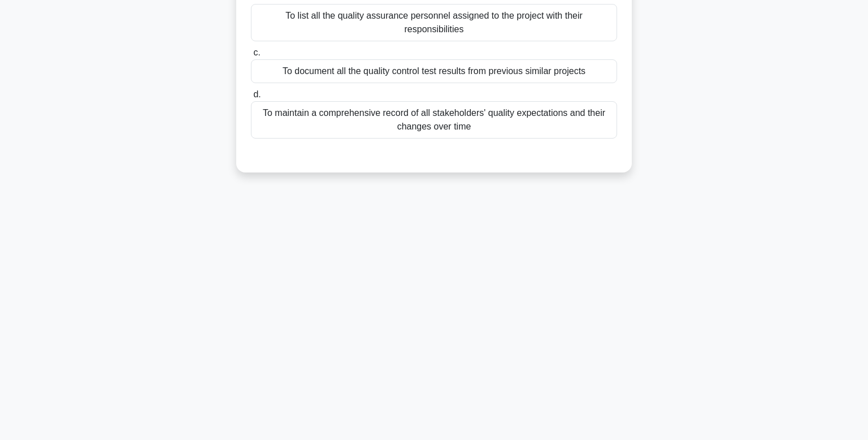
scroll to position [0, 0]
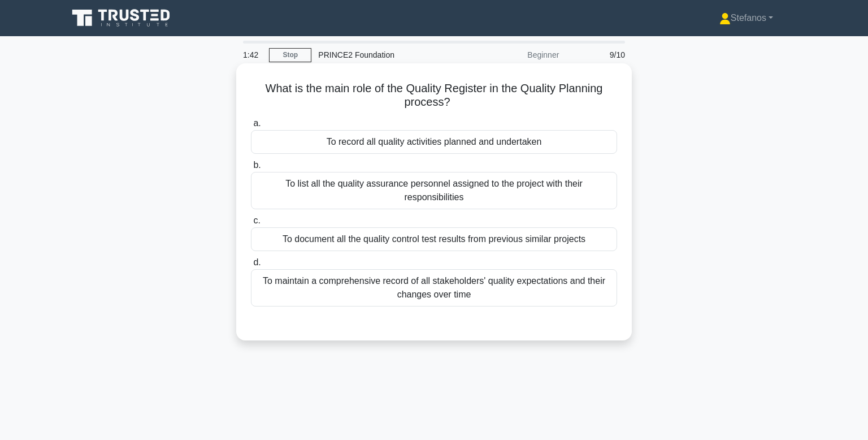
click at [488, 136] on div "To record all quality activities planned and undertaken" at bounding box center [434, 142] width 366 height 24
click at [251, 127] on input "a. To record all quality activities planned and undertaken" at bounding box center [251, 123] width 0 height 7
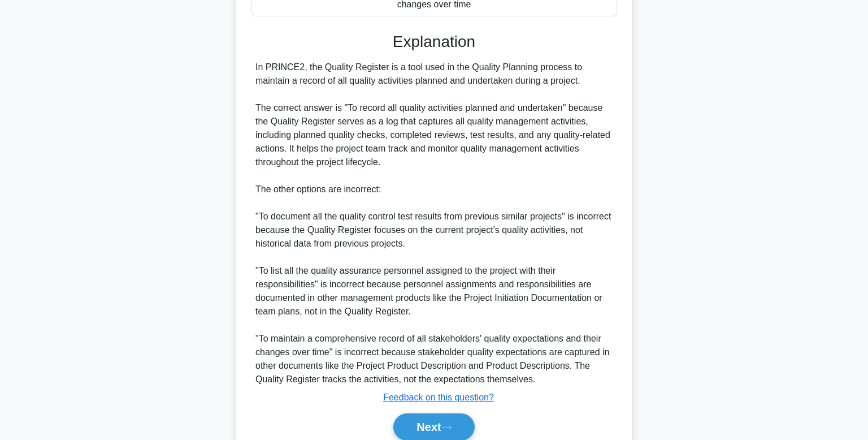
scroll to position [337, 0]
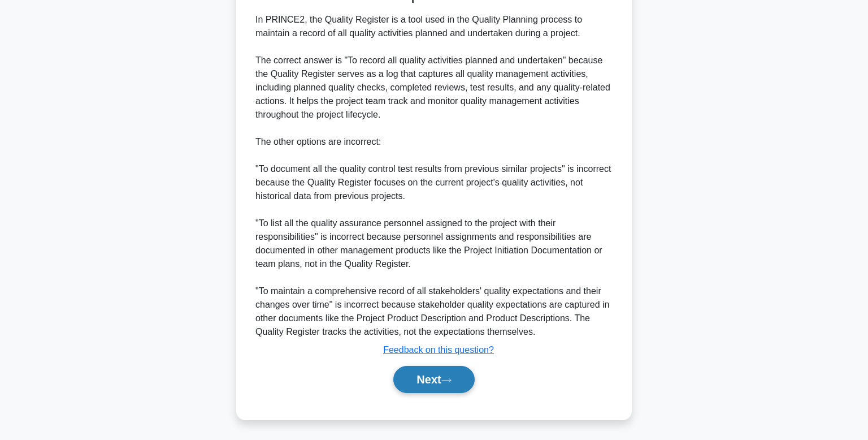
click at [427, 366] on button "Next" at bounding box center [433, 379] width 81 height 27
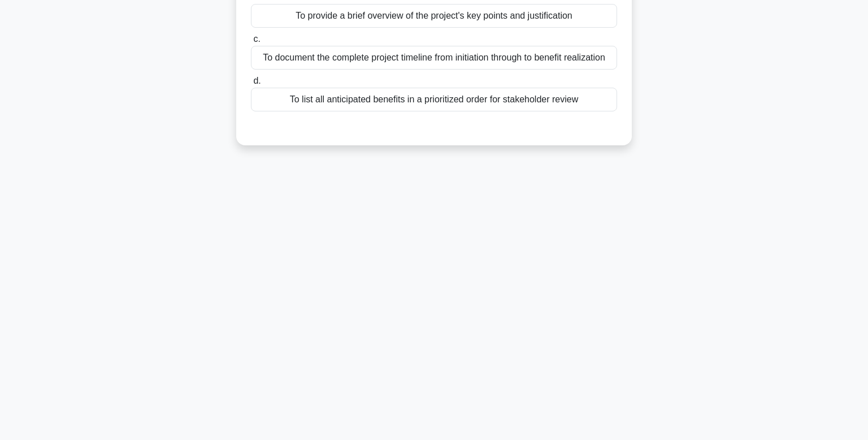
scroll to position [0, 0]
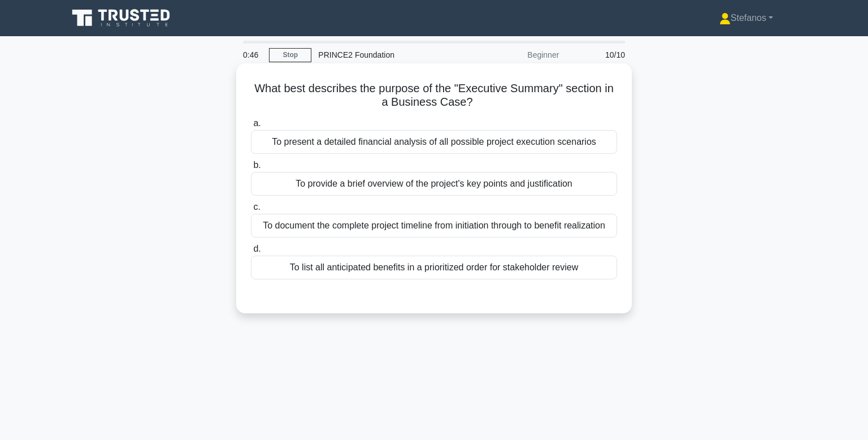
click at [470, 179] on div "To provide a brief overview of the project's key points and justification" at bounding box center [434, 184] width 366 height 24
click at [251, 169] on input "b. To provide a brief overview of the project's key points and justification" at bounding box center [251, 165] width 0 height 7
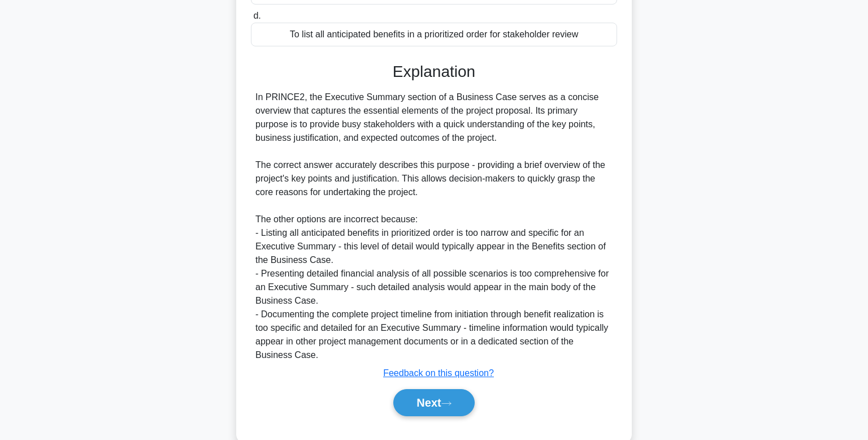
scroll to position [256, 0]
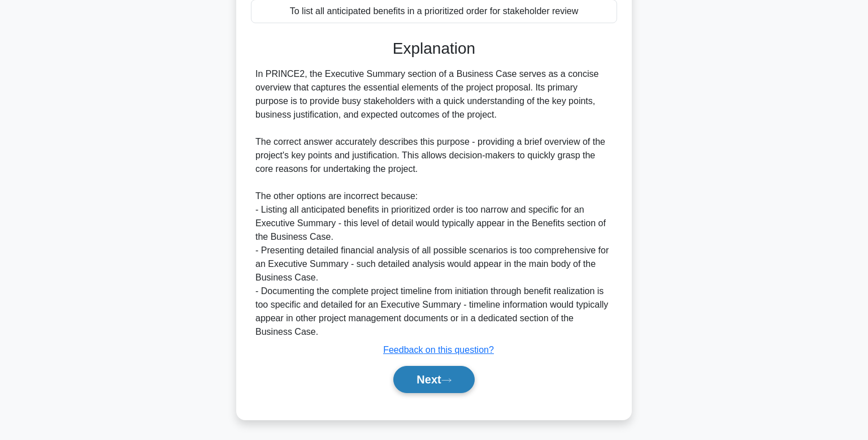
click at [456, 383] on button "Next" at bounding box center [433, 379] width 81 height 27
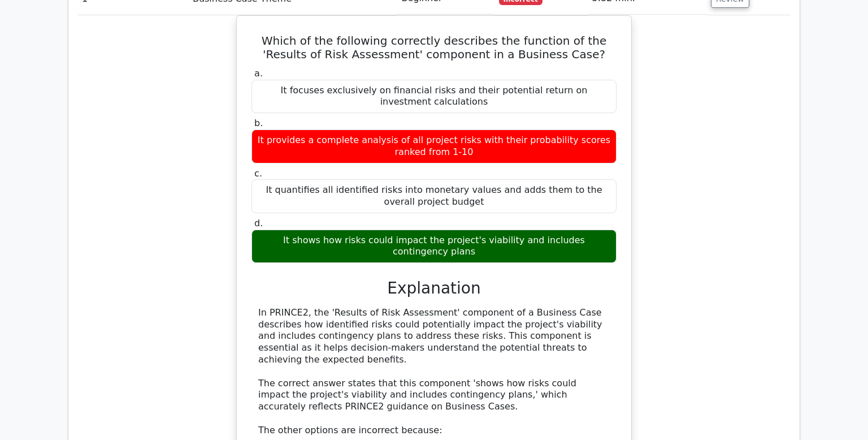
scroll to position [1391, 0]
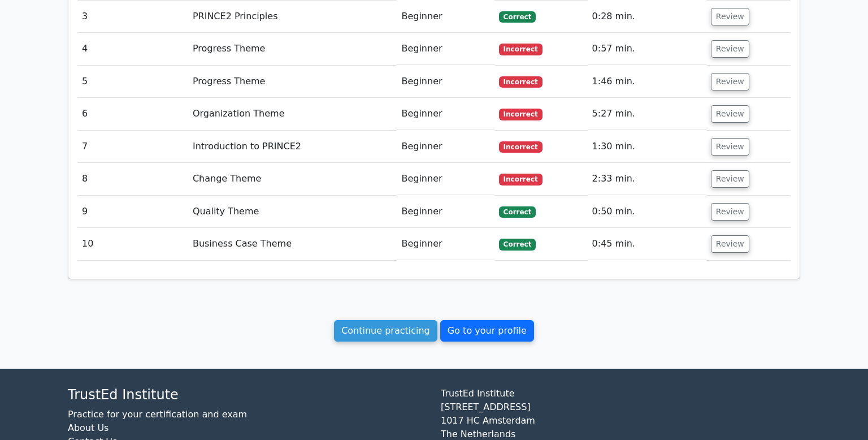
click at [464, 320] on link "Go to your profile" at bounding box center [487, 330] width 94 height 21
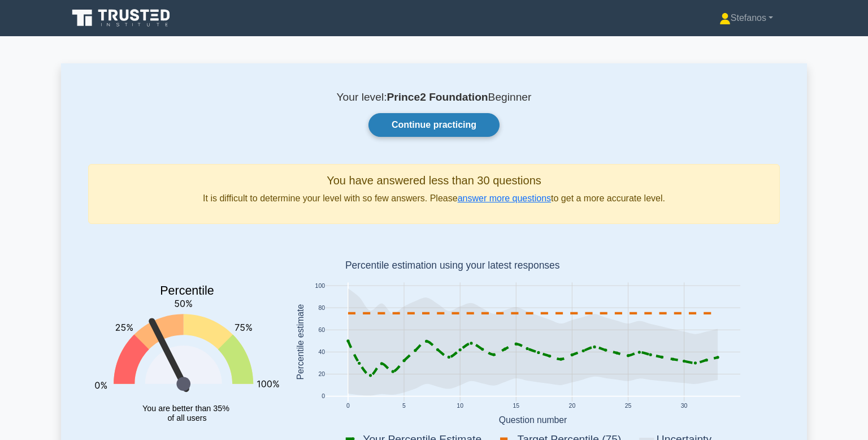
click at [433, 122] on link "Continue practicing" at bounding box center [433, 125] width 131 height 24
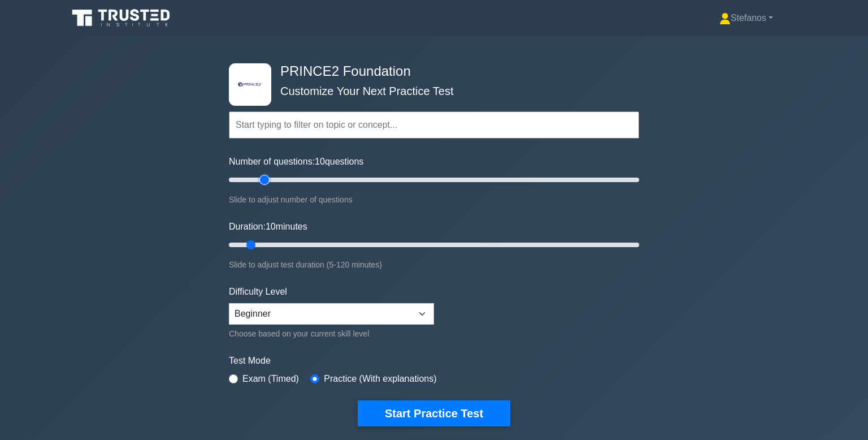
click at [267, 176] on input "Number of questions: 10 questions" at bounding box center [434, 180] width 410 height 14
click at [370, 317] on select "Beginner Intermediate Expert" at bounding box center [331, 313] width 205 height 21
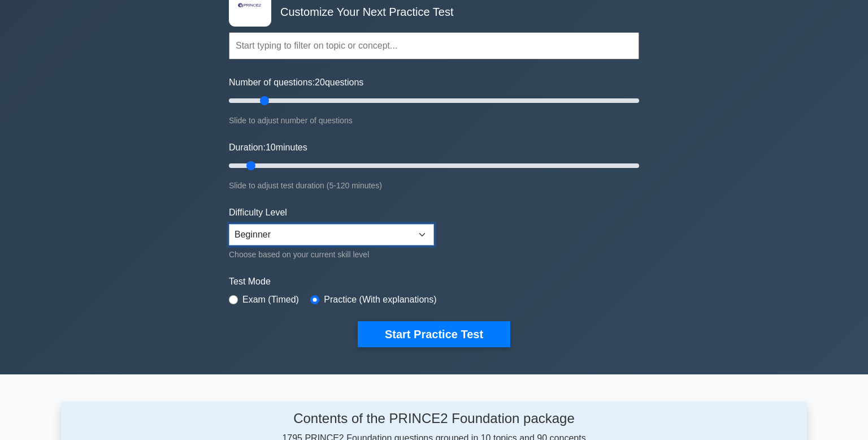
scroll to position [80, 0]
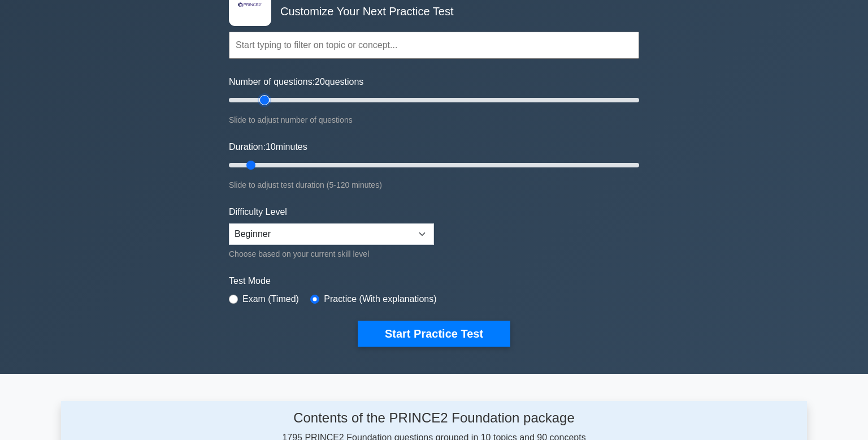
type input "10"
click at [249, 98] on input "Number of questions: 20 questions" at bounding box center [434, 100] width 410 height 14
click at [271, 162] on input "Duration: 10 minutes" at bounding box center [434, 165] width 410 height 14
type input "20"
click at [277, 168] on input "Duration: 15 minutes" at bounding box center [434, 165] width 410 height 14
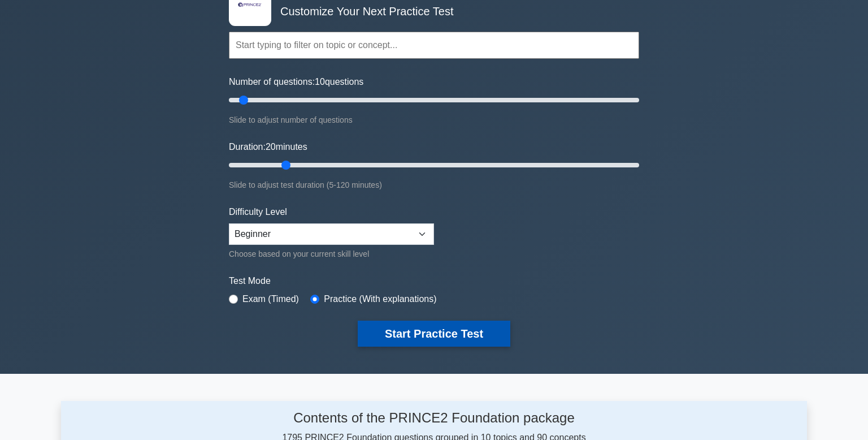
click at [401, 330] on button "Start Practice Test" at bounding box center [434, 333] width 153 height 26
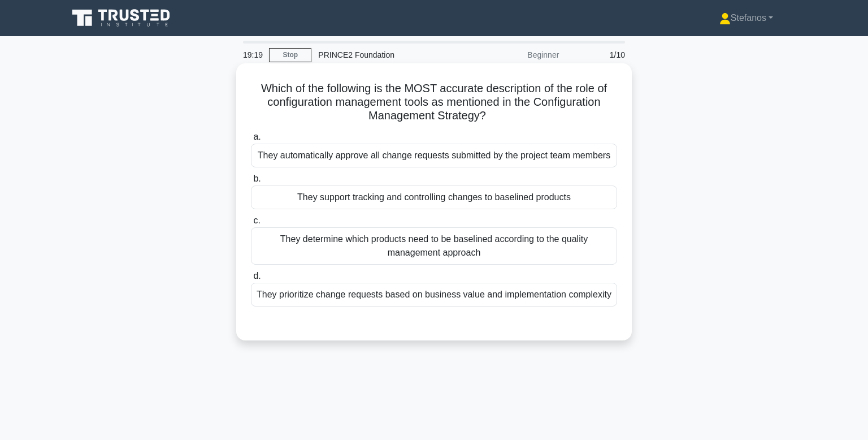
click at [329, 150] on div "They automatically approve all change requests submitted by the project team me…" at bounding box center [434, 156] width 366 height 24
click at [251, 141] on input "a. They automatically approve all change requests submitted by the project team…" at bounding box center [251, 136] width 0 height 7
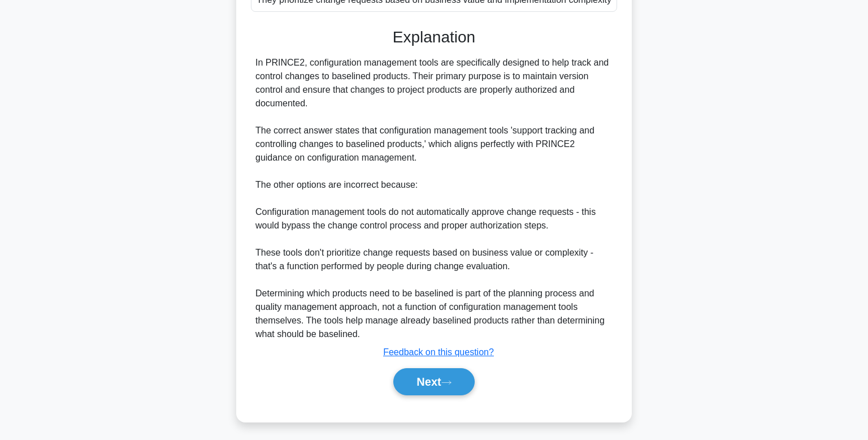
scroll to position [298, 0]
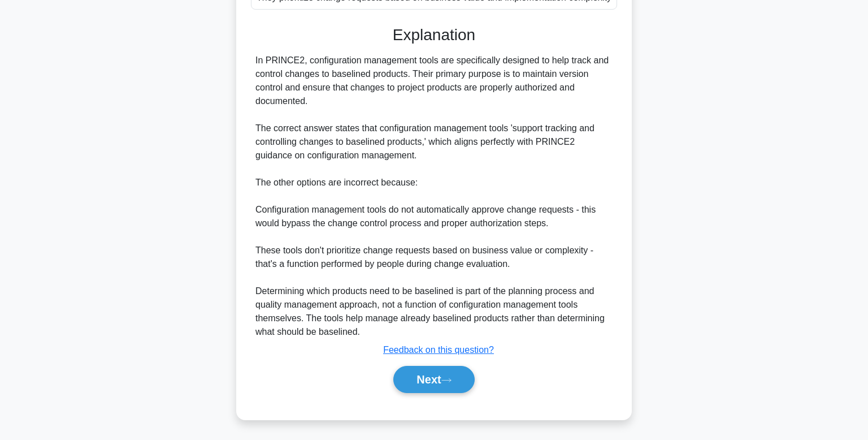
click at [329, 150] on div "In PRINCE2, configuration management tools are specifically designed to help tr…" at bounding box center [433, 196] width 357 height 285
click at [414, 372] on button "Next" at bounding box center [433, 379] width 81 height 27
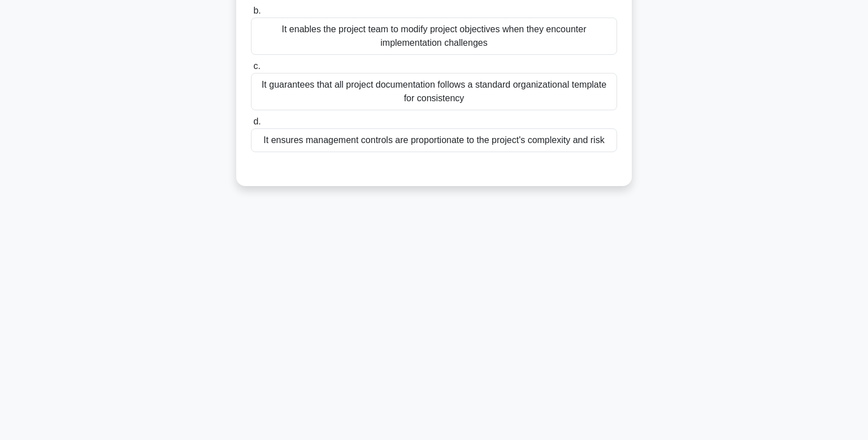
scroll to position [0, 0]
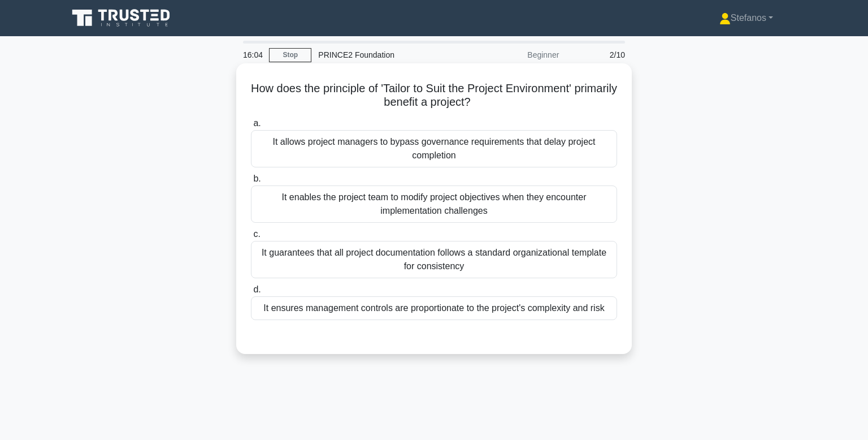
click at [471, 205] on div "It enables the project team to modify project objectives when they encounter im…" at bounding box center [434, 203] width 366 height 37
click at [251, 183] on input "b. It enables the project team to modify project objectives when they encounter…" at bounding box center [251, 178] width 0 height 7
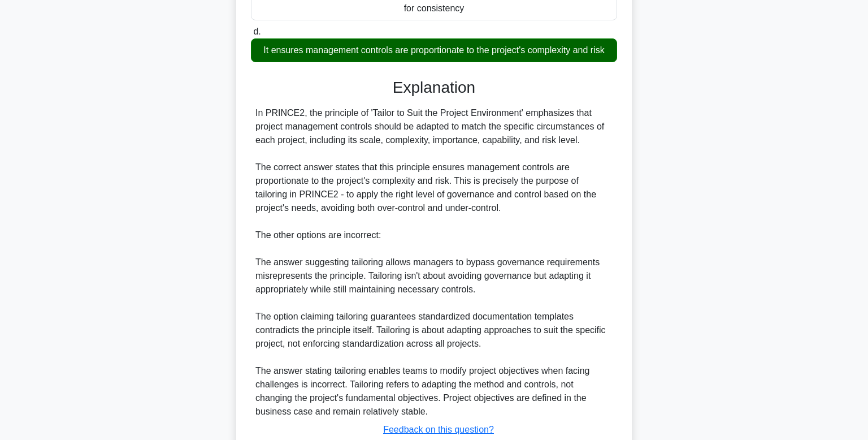
scroll to position [257, 0]
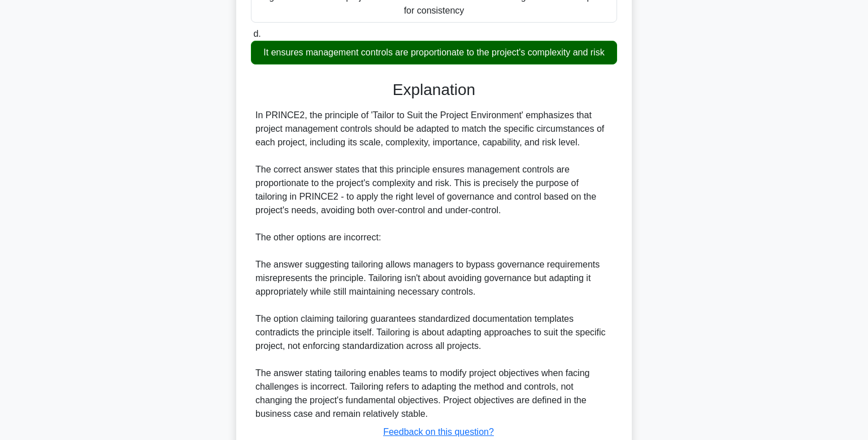
click at [507, 207] on div "In PRINCE2, the principle of 'Tailor to Suit the Project Environment' emphasize…" at bounding box center [433, 264] width 357 height 312
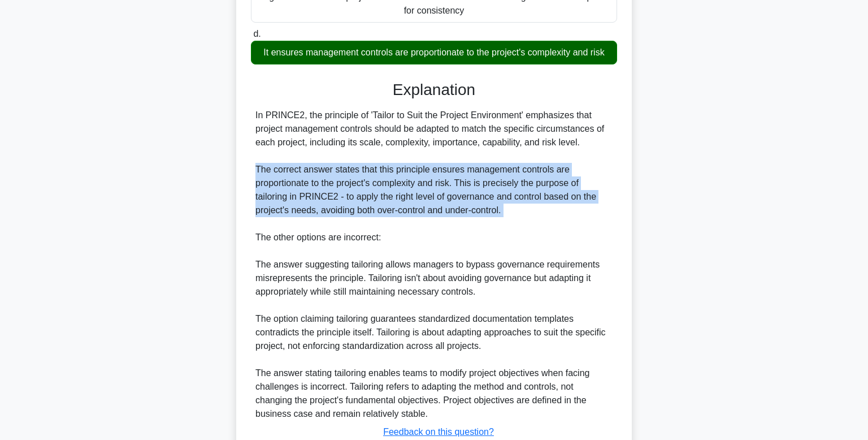
click at [507, 207] on div "In PRINCE2, the principle of 'Tailor to Suit the Project Environment' emphasize…" at bounding box center [433, 264] width 357 height 312
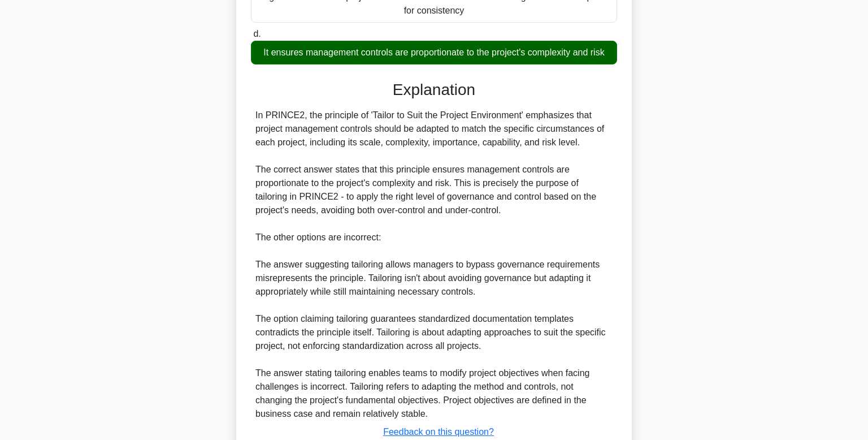
click at [500, 209] on div "In PRINCE2, the principle of 'Tailor to Suit the Project Environment' emphasize…" at bounding box center [433, 264] width 357 height 312
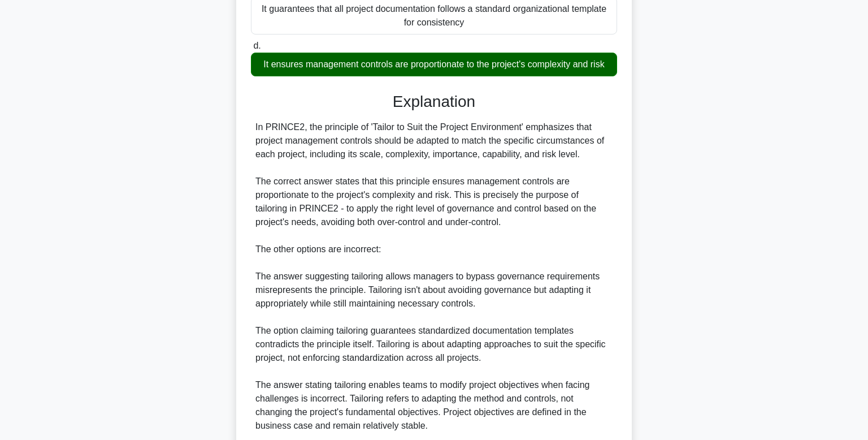
scroll to position [0, 0]
